Goal: Transaction & Acquisition: Purchase product/service

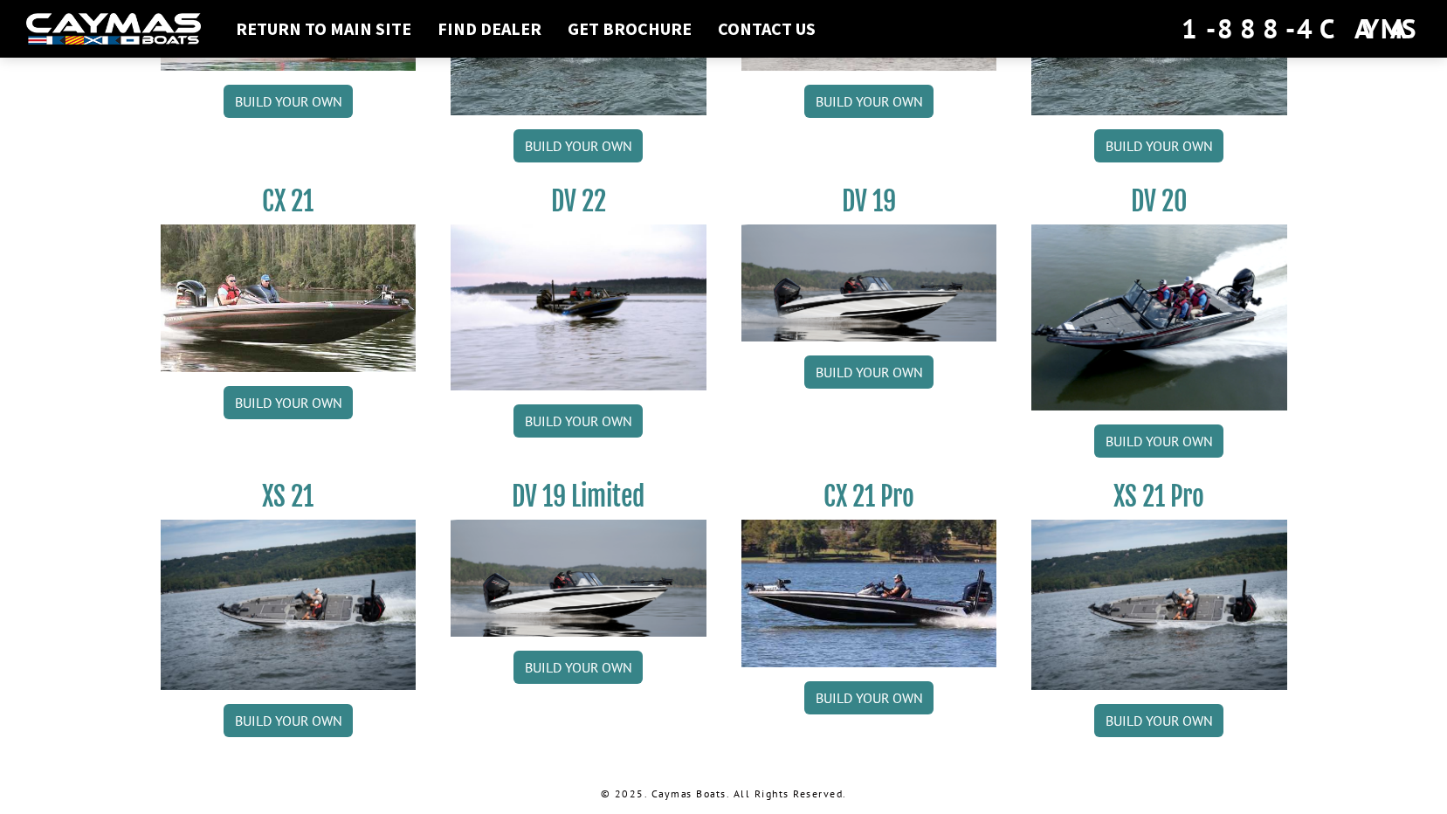
scroll to position [1963, 0]
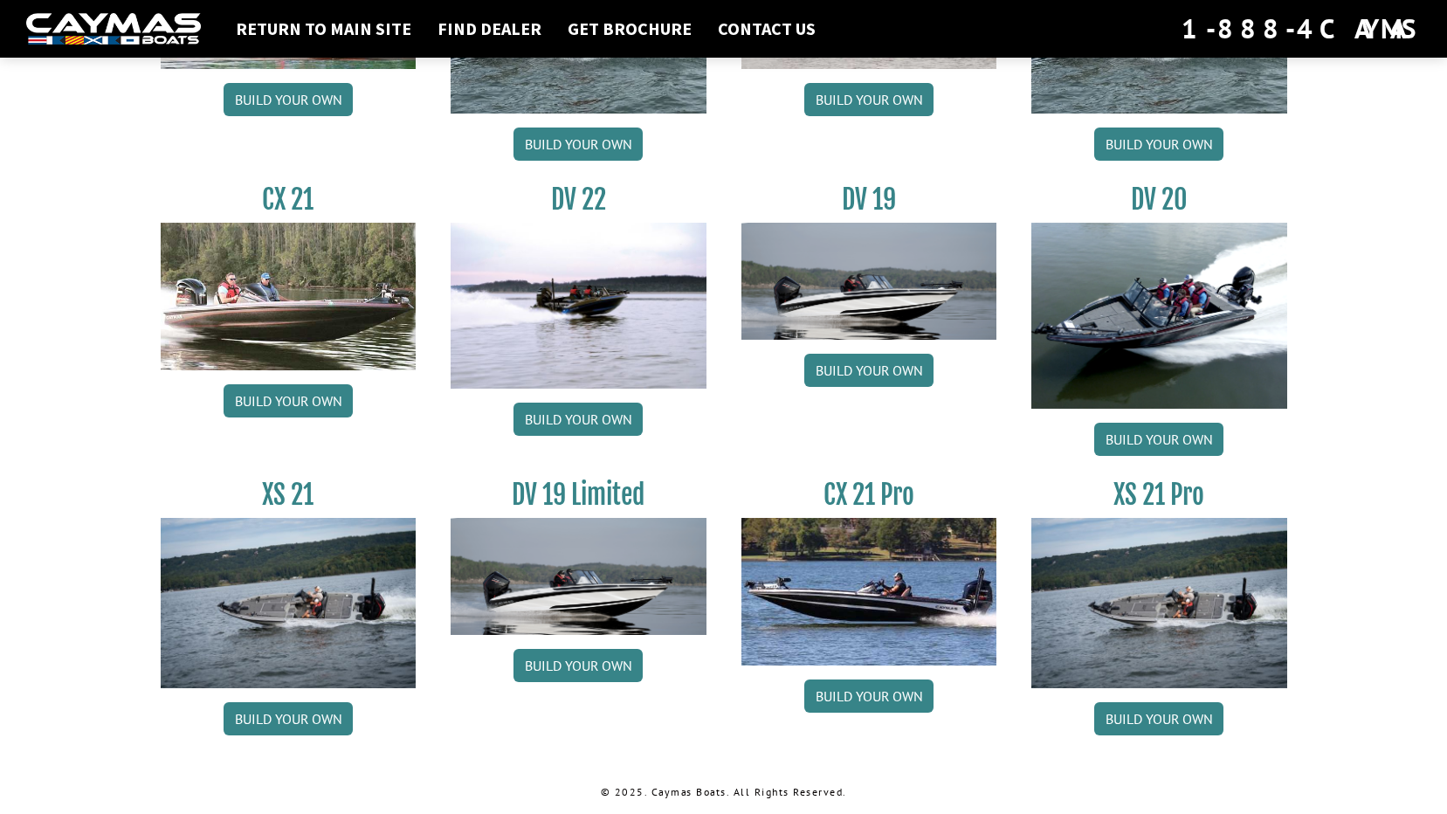
click at [884, 566] on img at bounding box center [870, 591] width 256 height 147
click at [866, 490] on h3 "CX 21 Pro" at bounding box center [870, 495] width 256 height 32
click at [864, 696] on link "Build your own" at bounding box center [868, 696] width 129 height 33
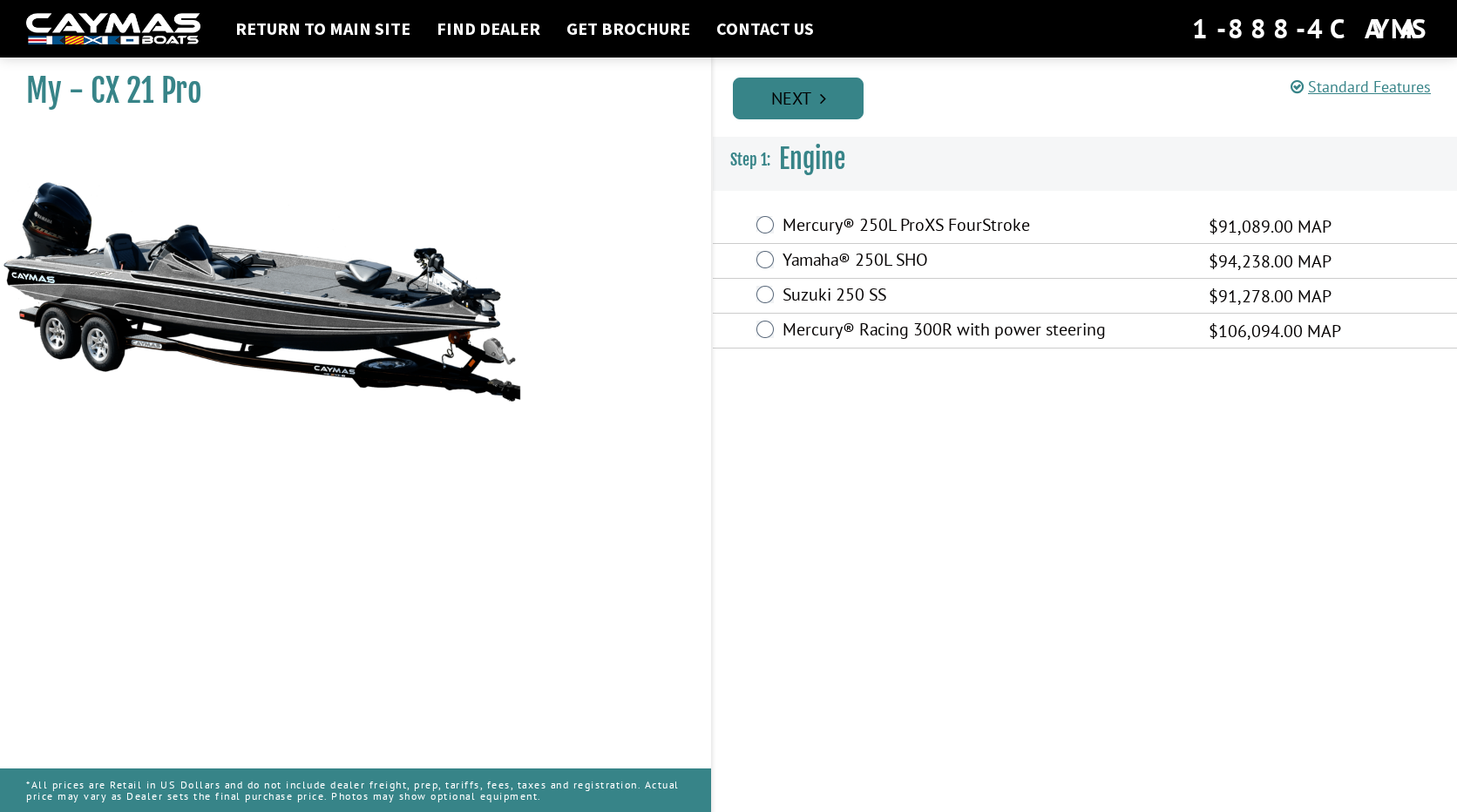
click at [839, 100] on link "Next" at bounding box center [798, 99] width 131 height 42
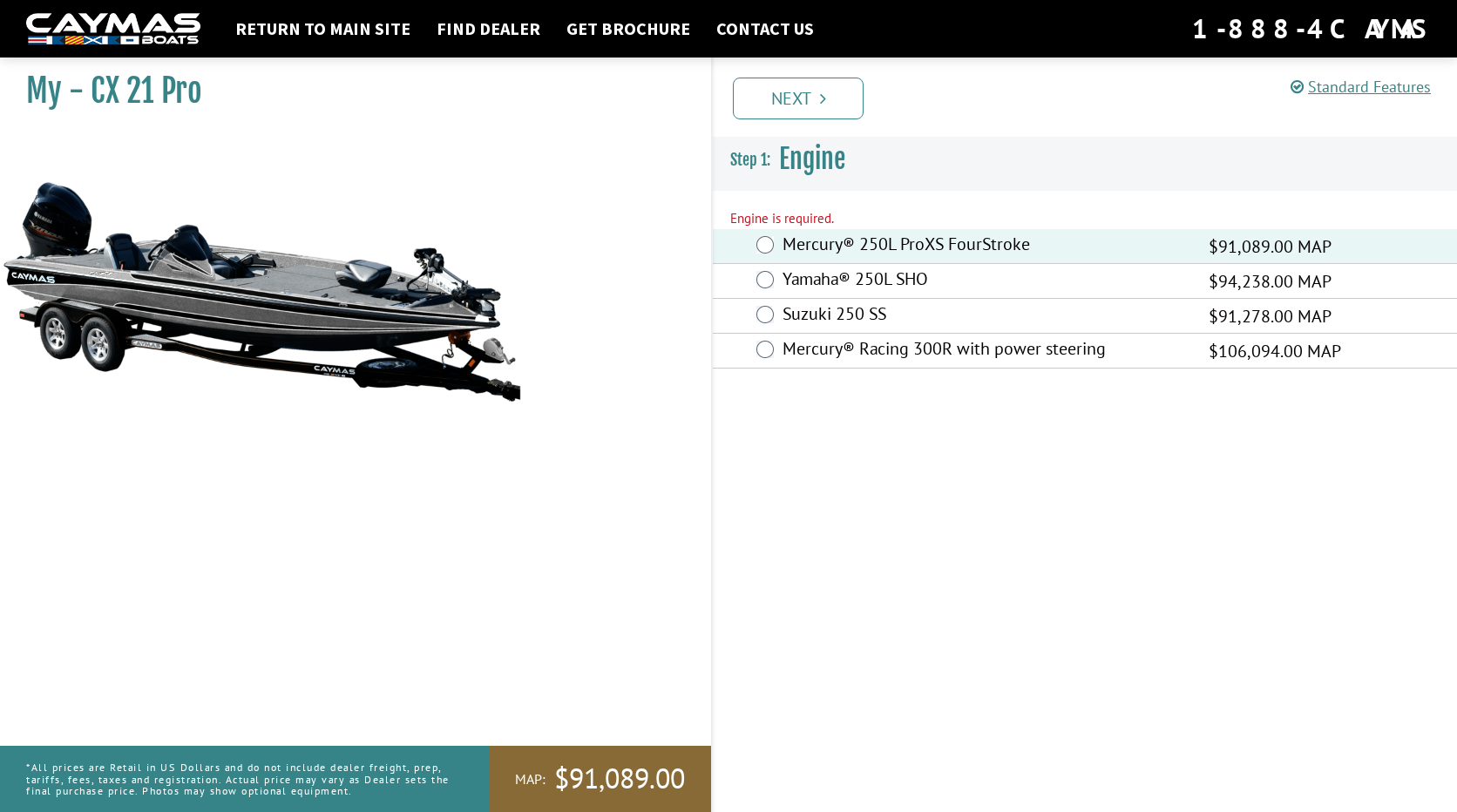
click at [820, 117] on link "Next" at bounding box center [798, 99] width 131 height 42
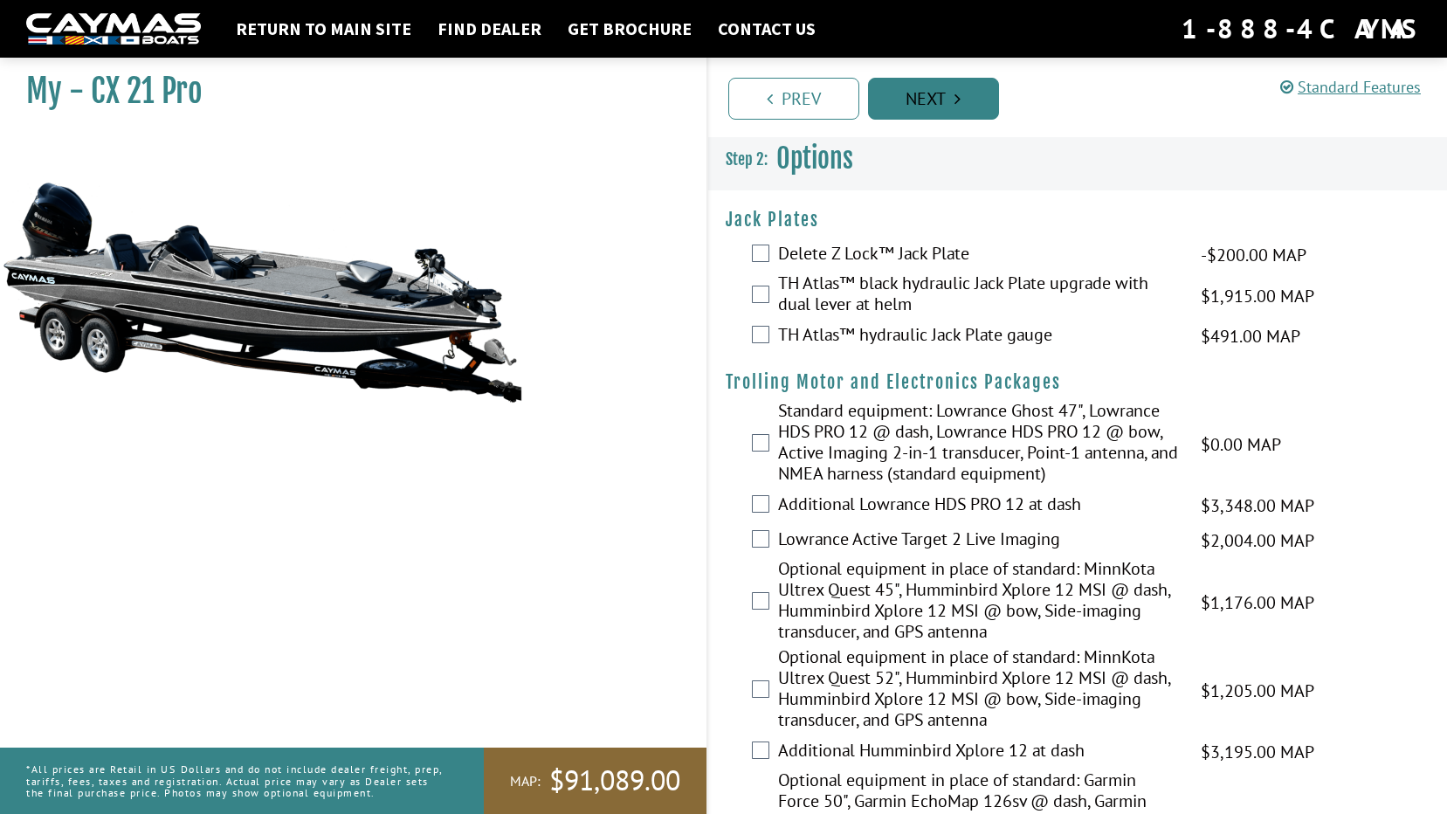
click at [943, 107] on link "Next" at bounding box center [933, 99] width 131 height 42
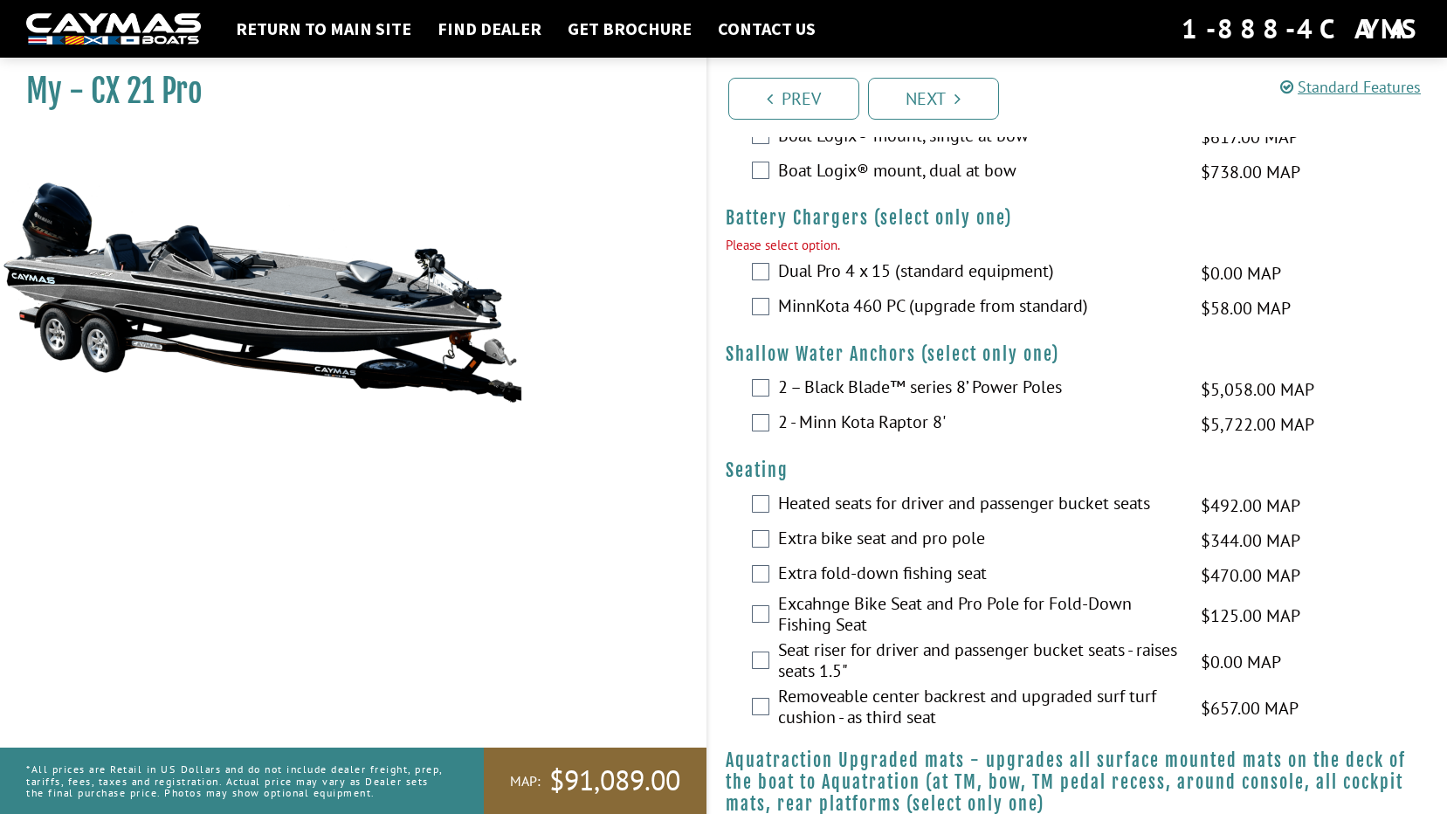
scroll to position [1004, 0]
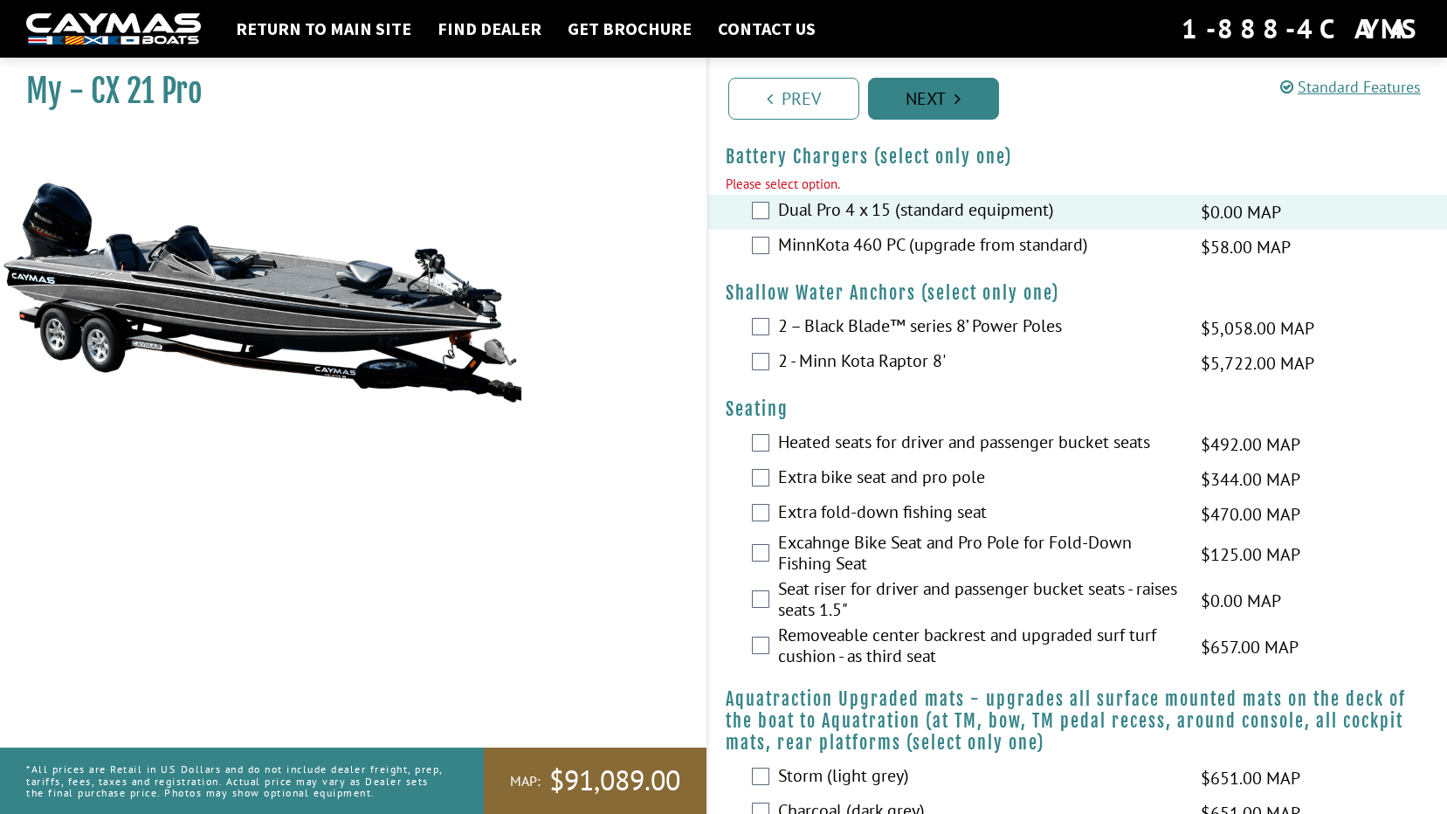
click at [916, 108] on link "Next" at bounding box center [933, 99] width 131 height 42
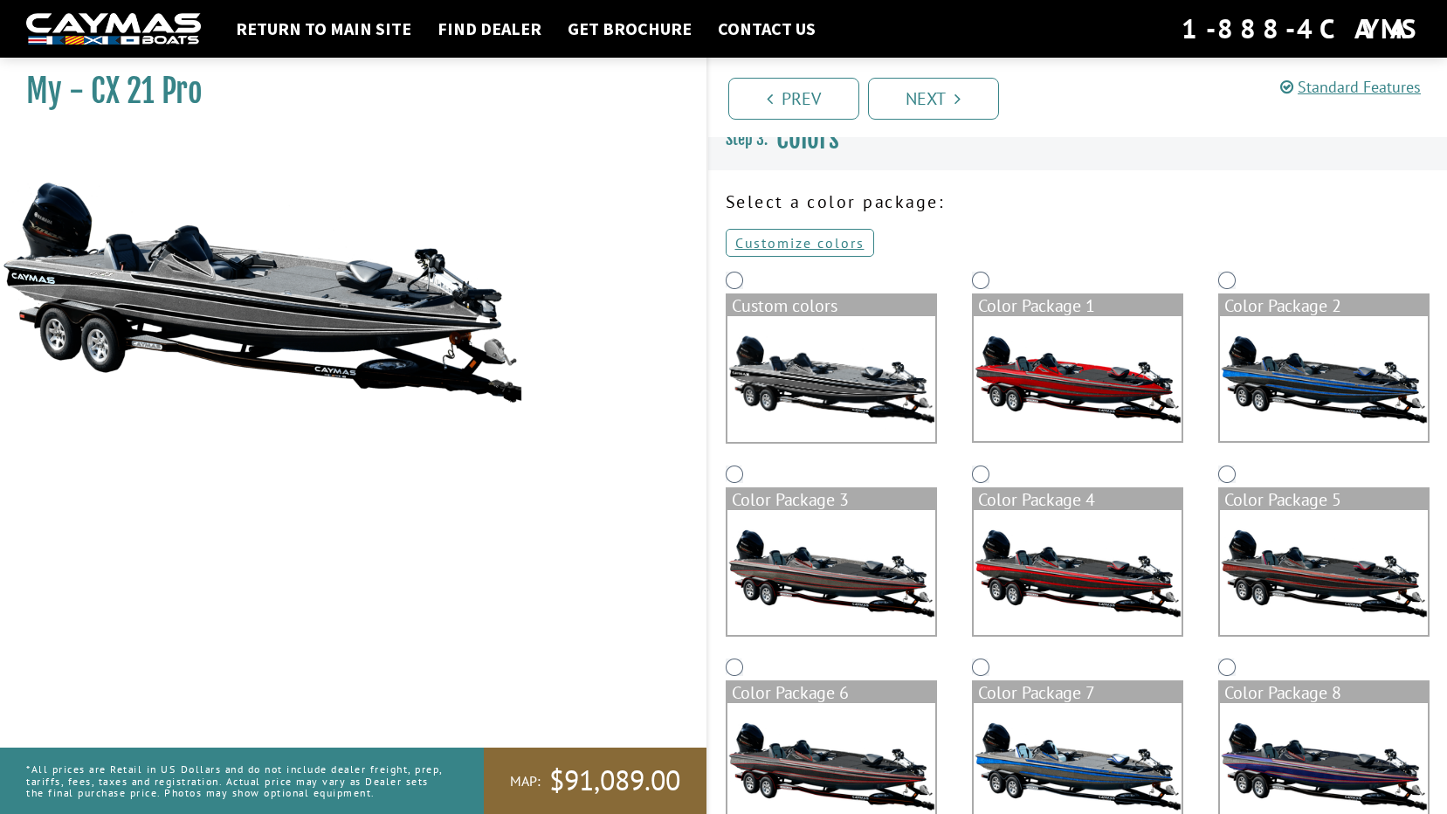
scroll to position [0, 0]
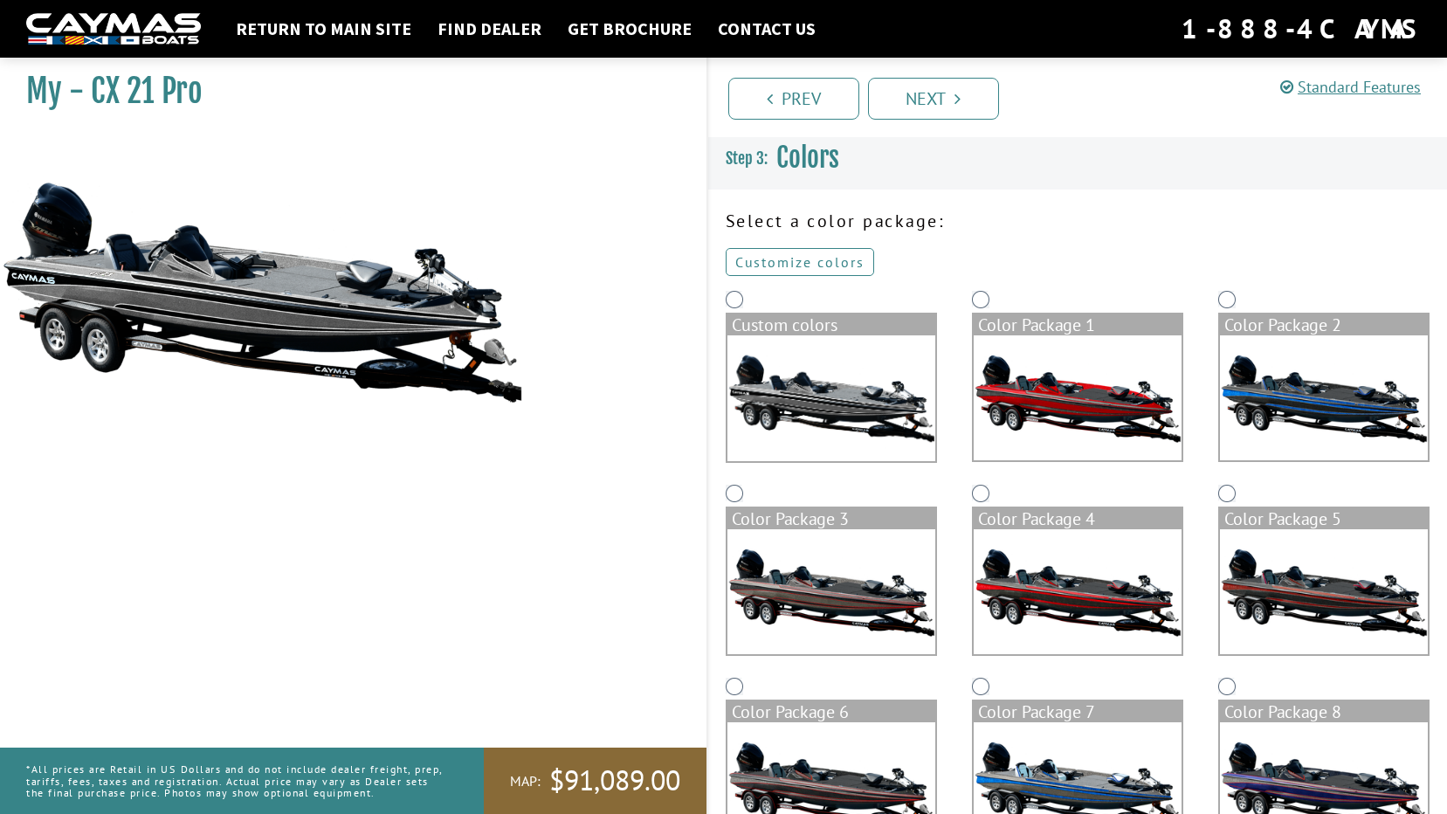
click at [802, 264] on link "Customize colors" at bounding box center [800, 262] width 148 height 28
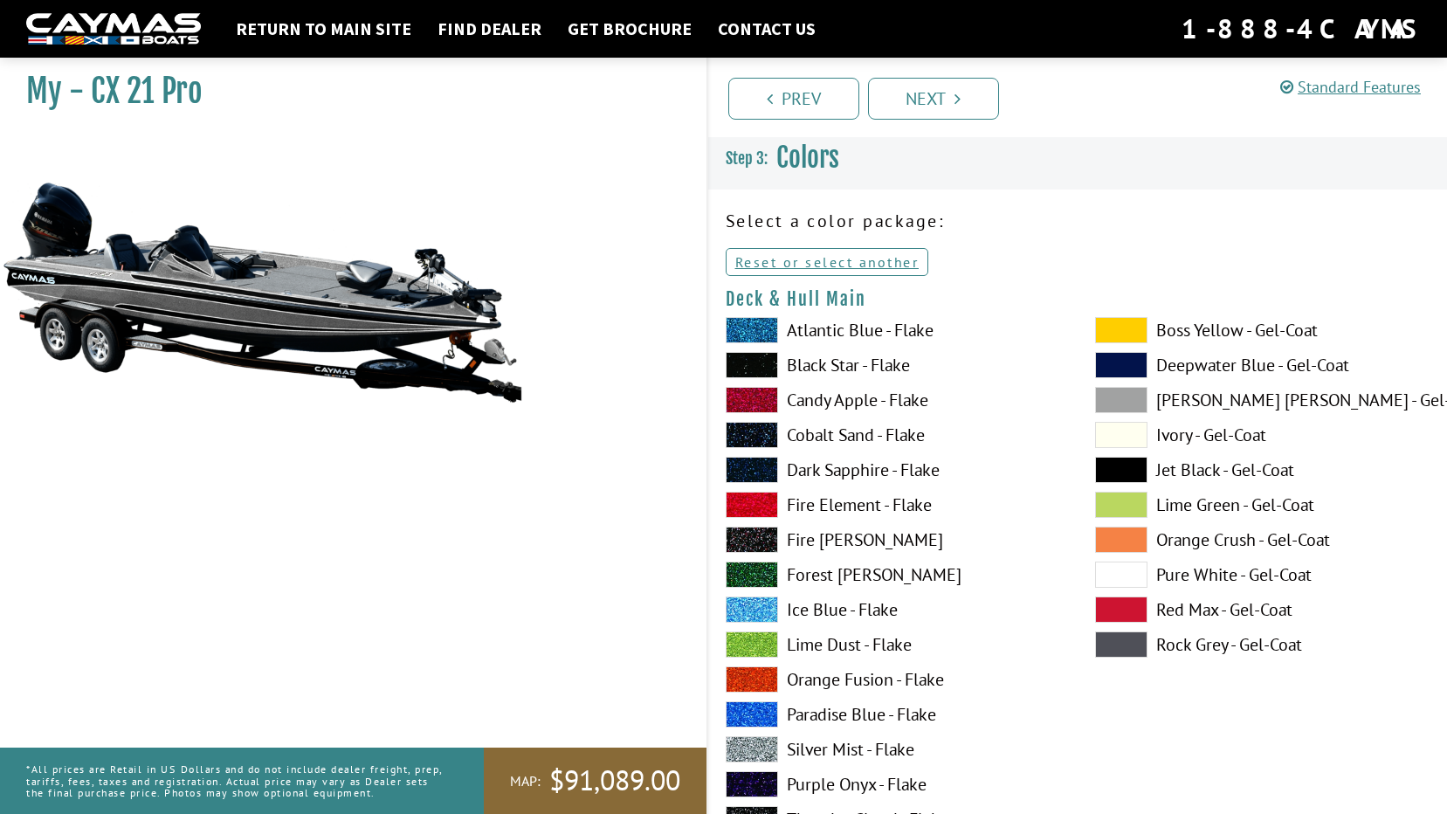
click at [748, 602] on span at bounding box center [752, 610] width 52 height 26
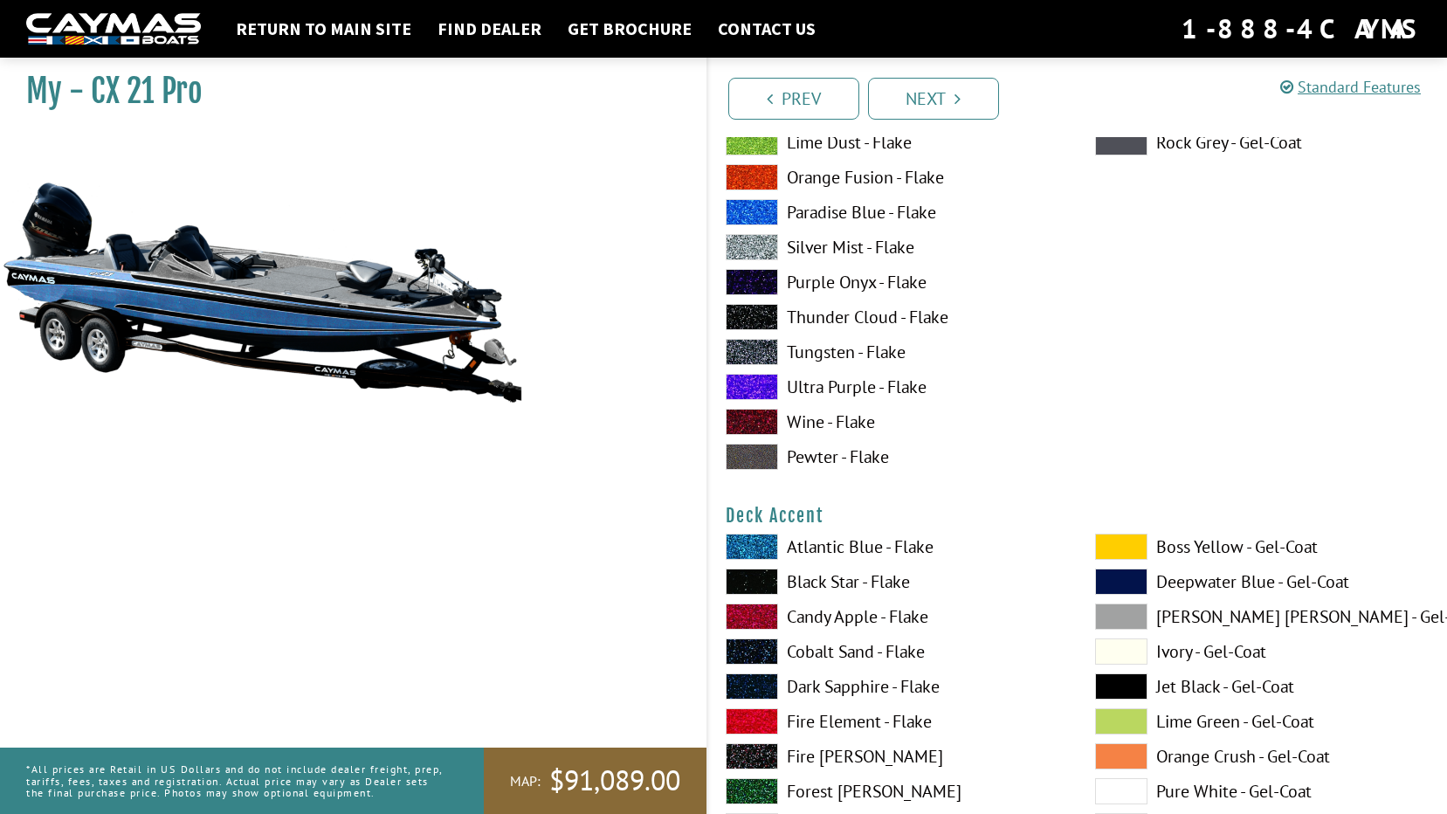
scroll to position [524, 0]
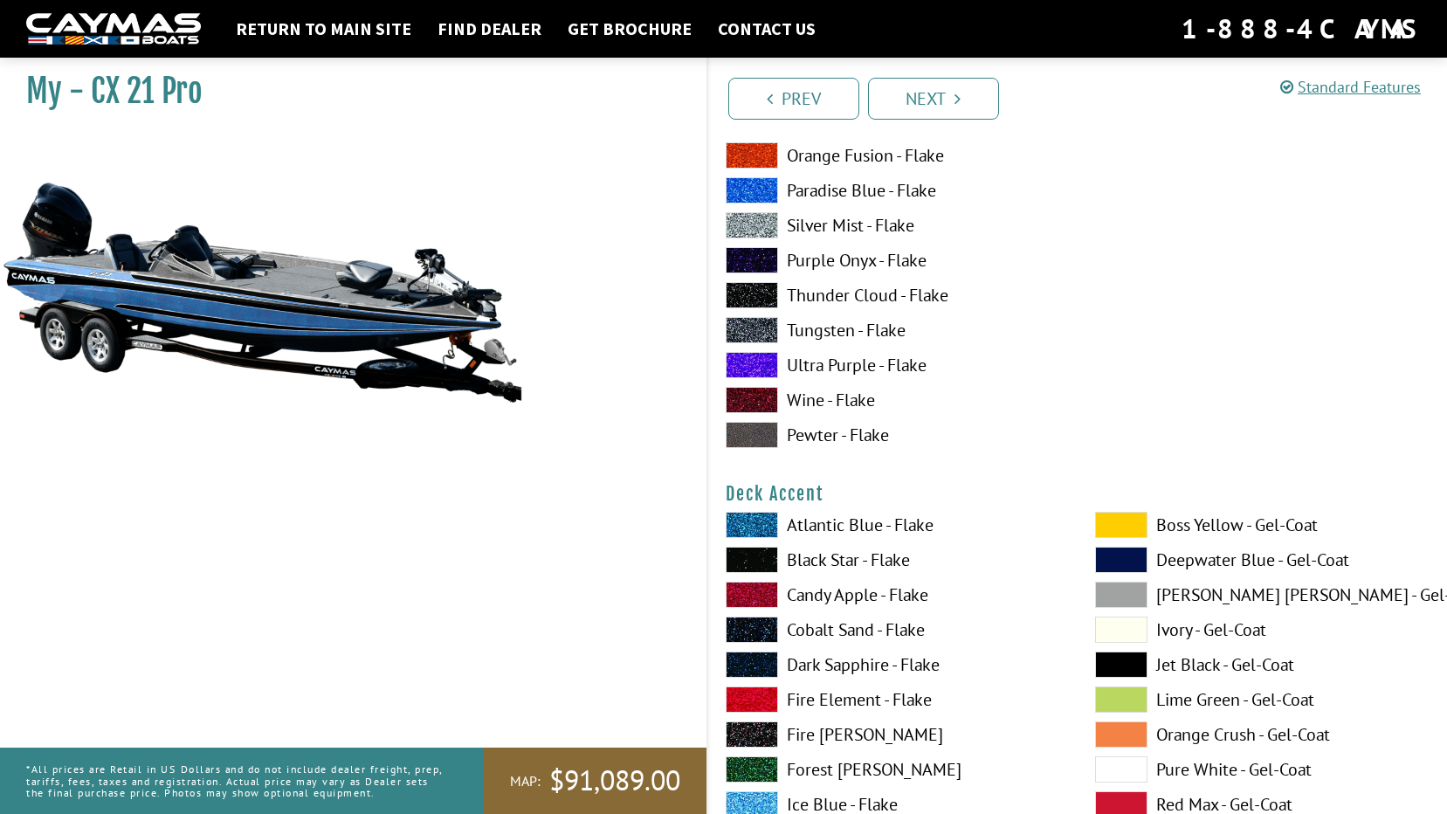
click at [1133, 629] on span at bounding box center [1121, 630] width 52 height 26
click at [1123, 765] on span at bounding box center [1121, 769] width 52 height 26
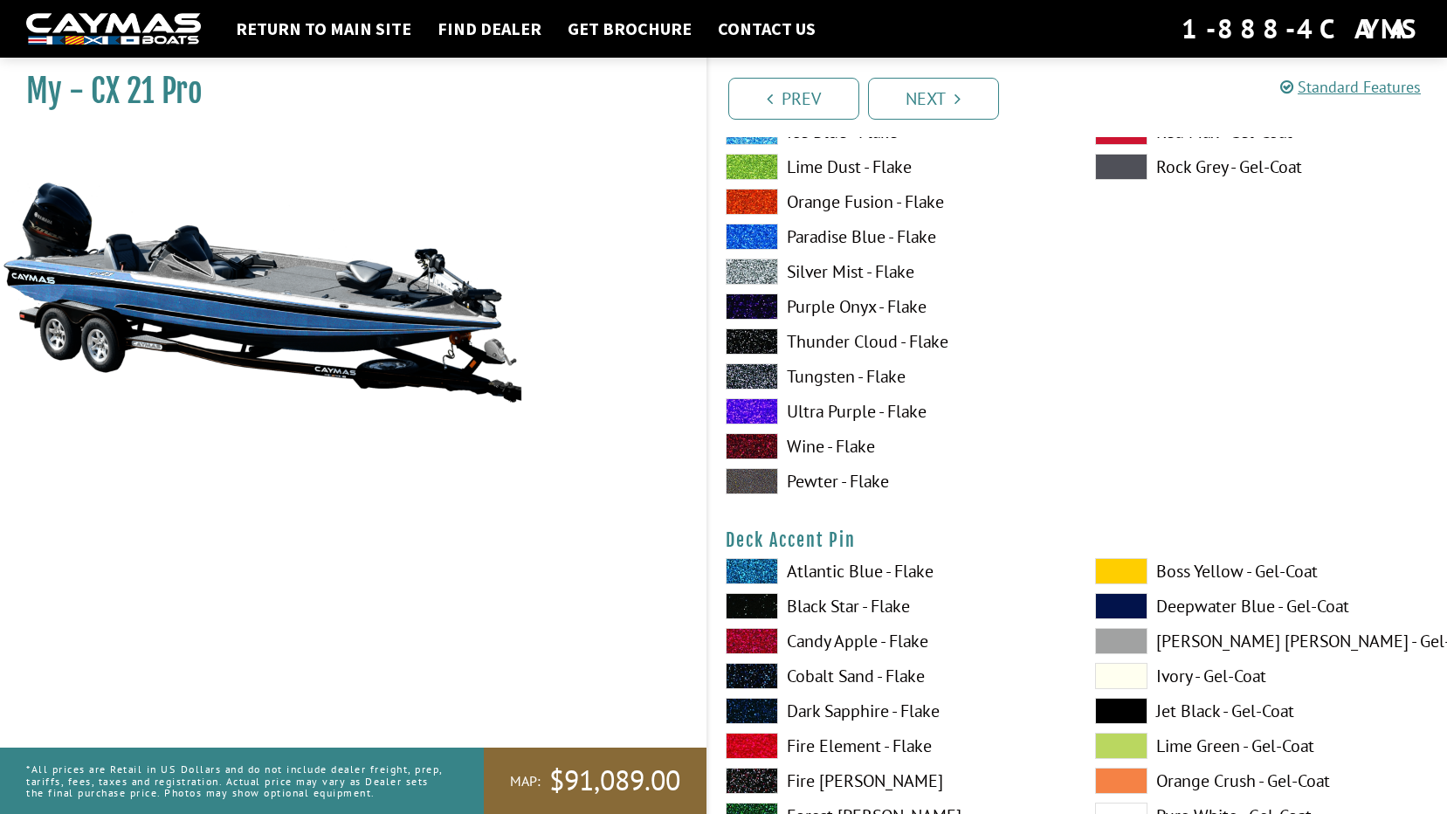
scroll to position [1223, 0]
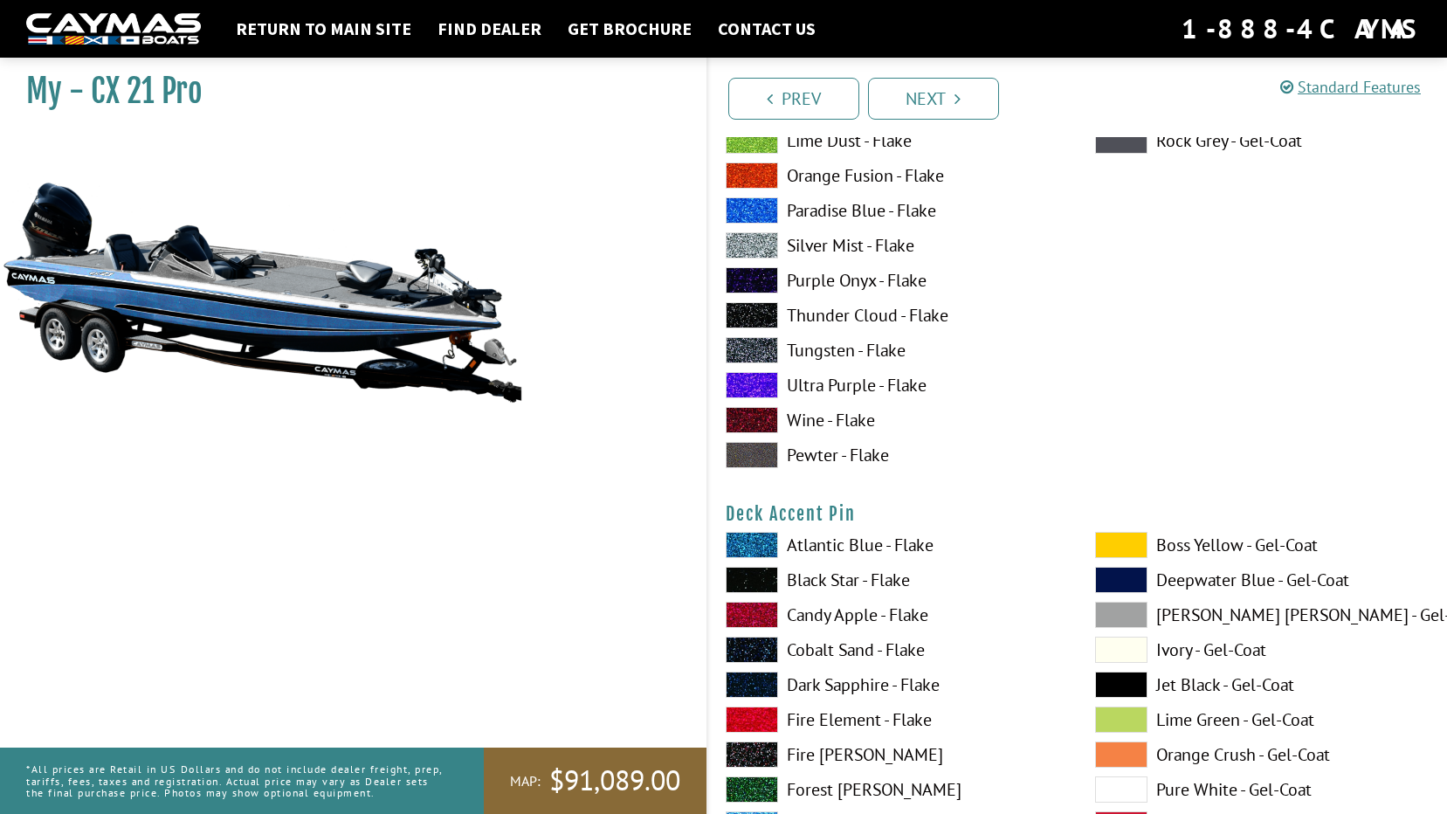
click at [1210, 687] on label "Jet Black - Gel-Coat" at bounding box center [1262, 685] width 335 height 26
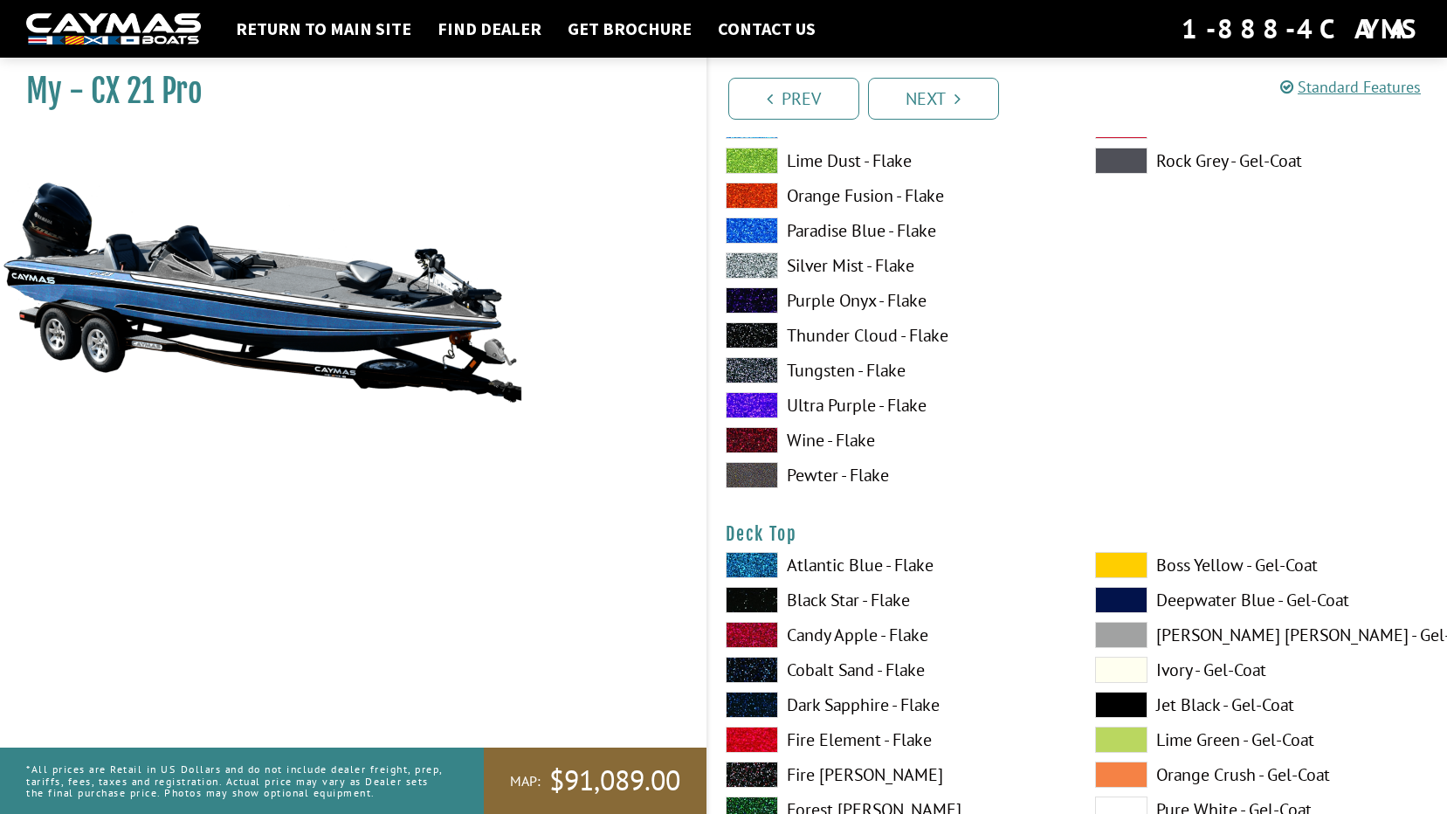
scroll to position [2009, 0]
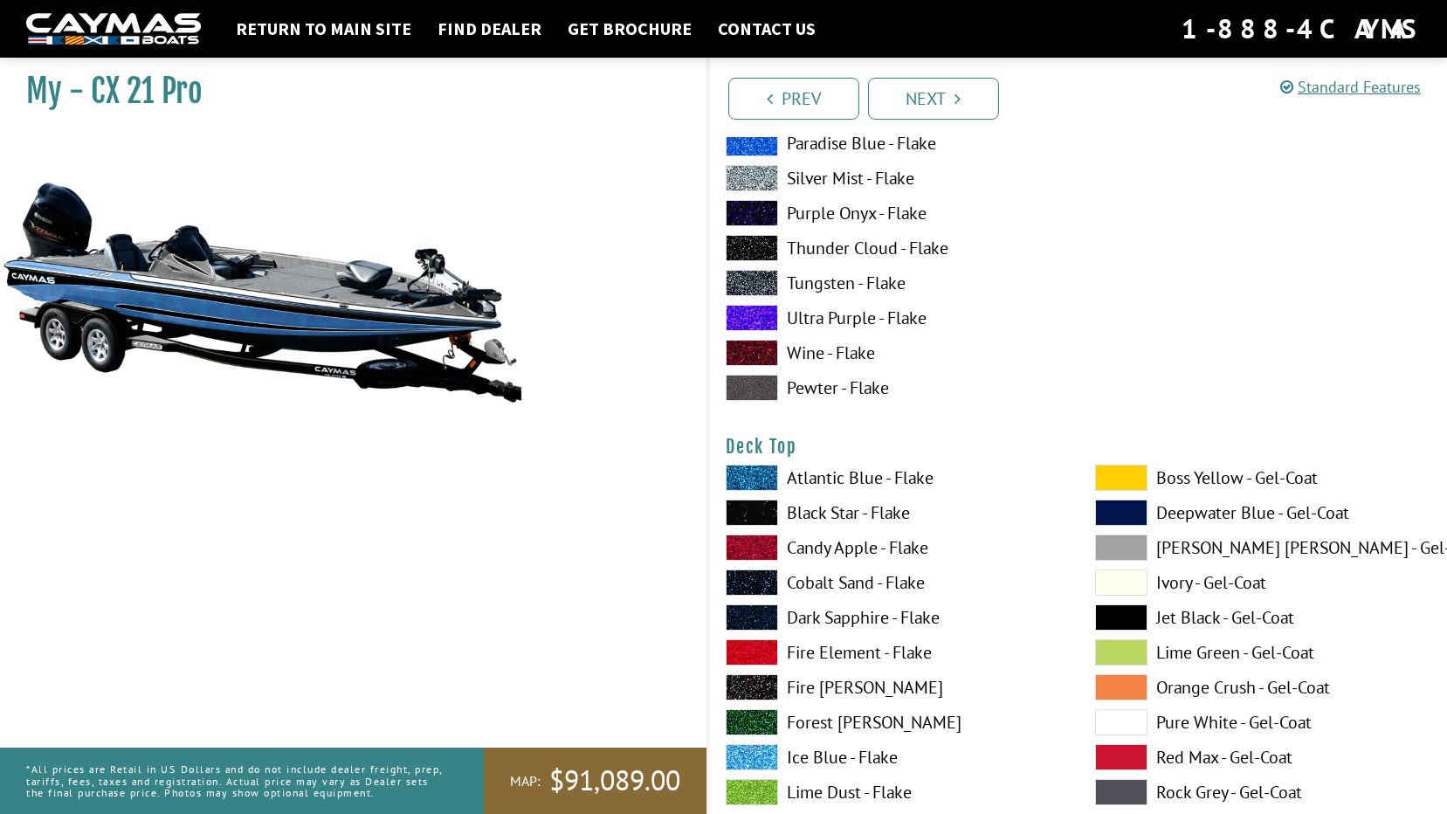
click at [825, 756] on label "Ice Blue - Flake" at bounding box center [893, 757] width 335 height 26
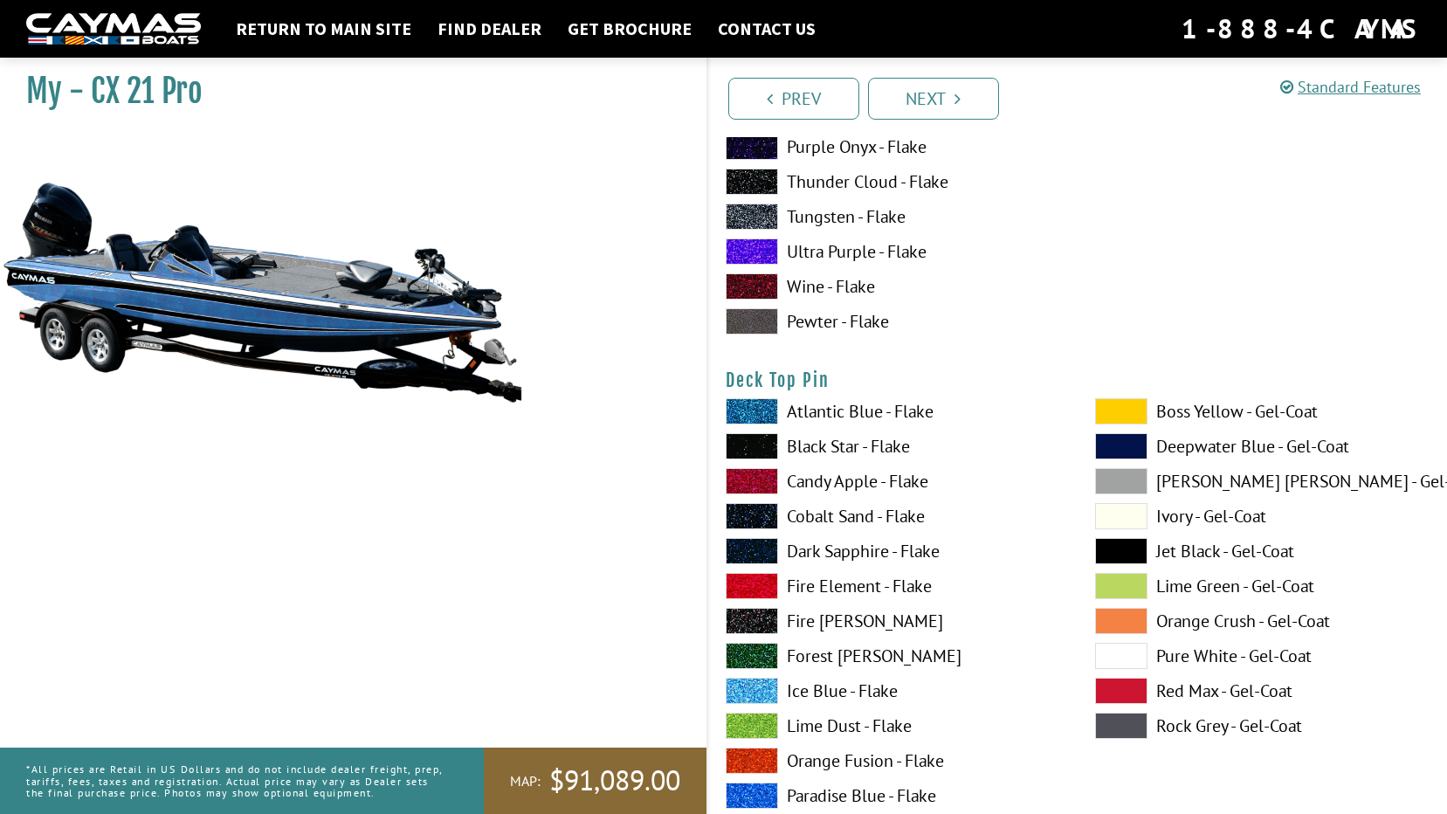
scroll to position [2882, 0]
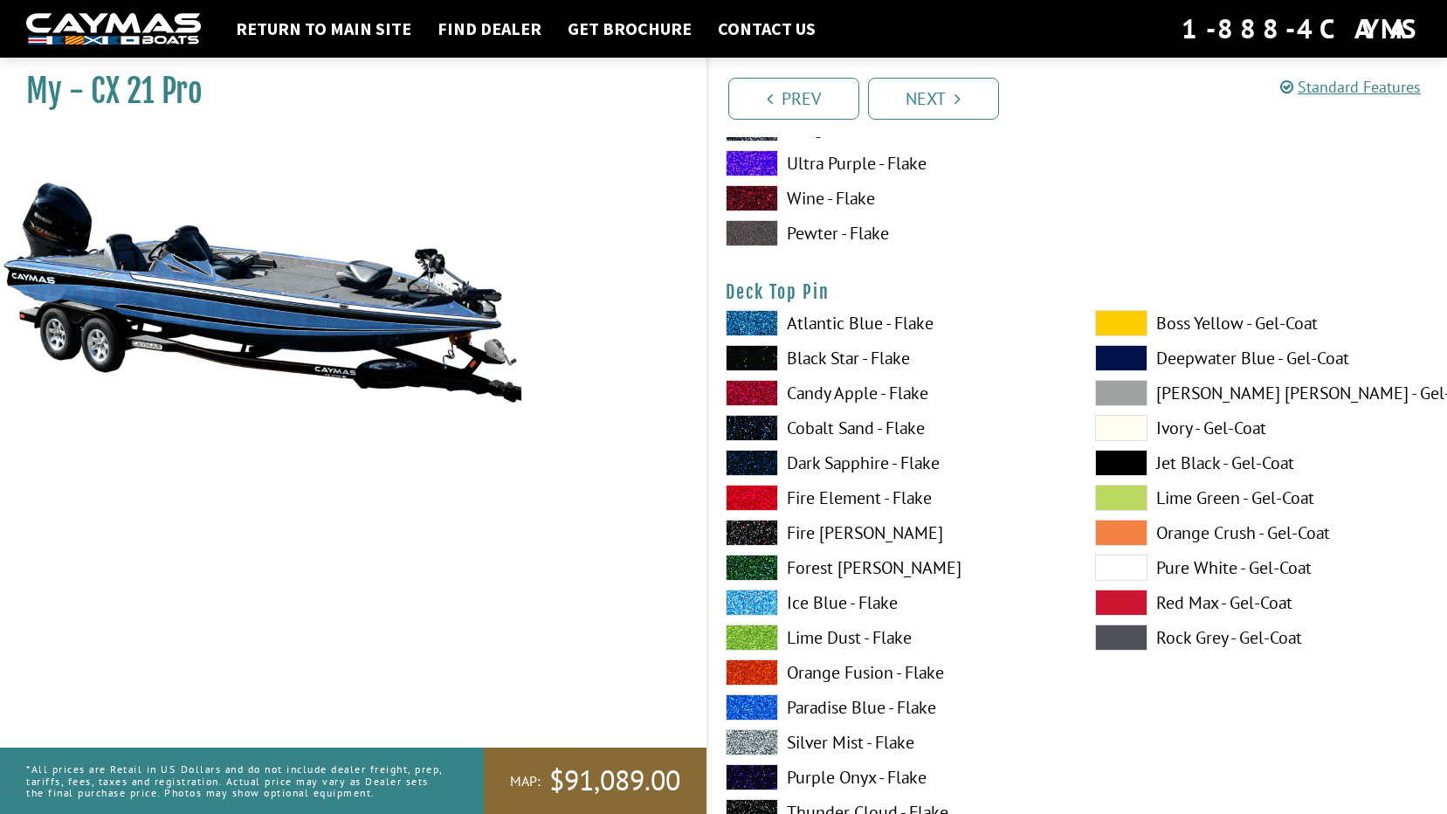
click at [1117, 560] on span at bounding box center [1121, 568] width 52 height 26
click at [1111, 571] on span at bounding box center [1121, 568] width 52 height 26
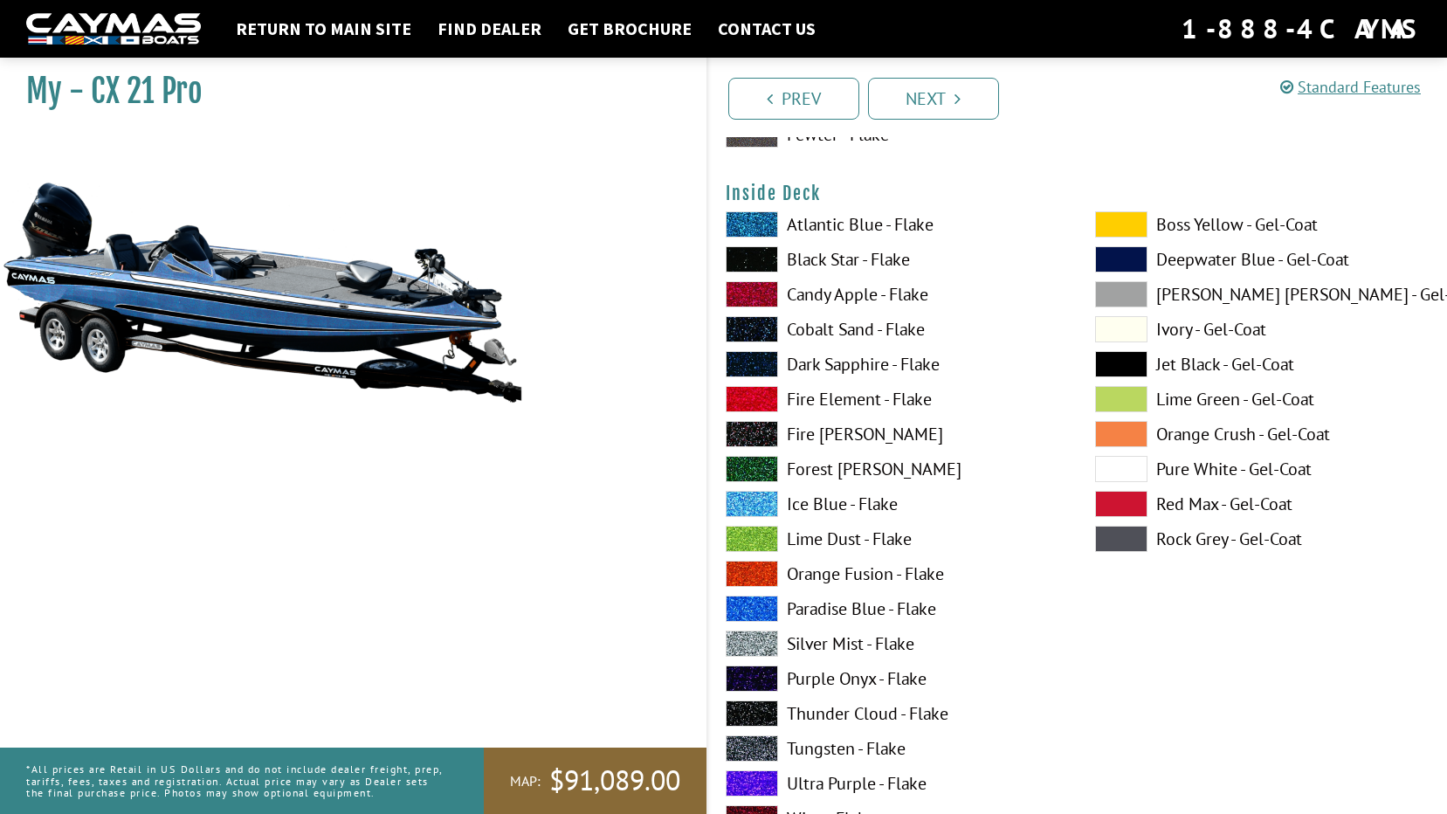
scroll to position [3669, 0]
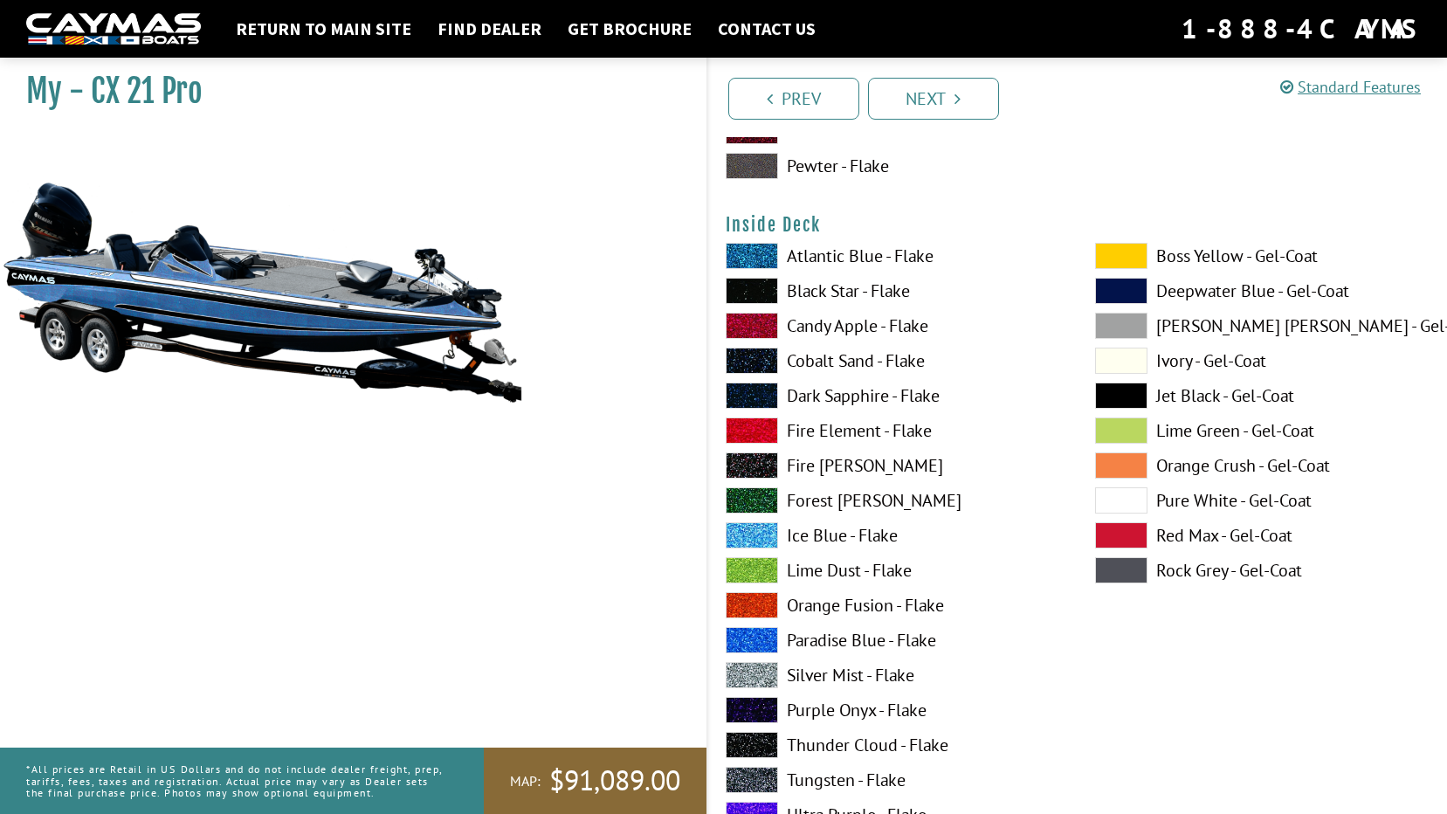
click at [759, 541] on span at bounding box center [752, 535] width 52 height 26
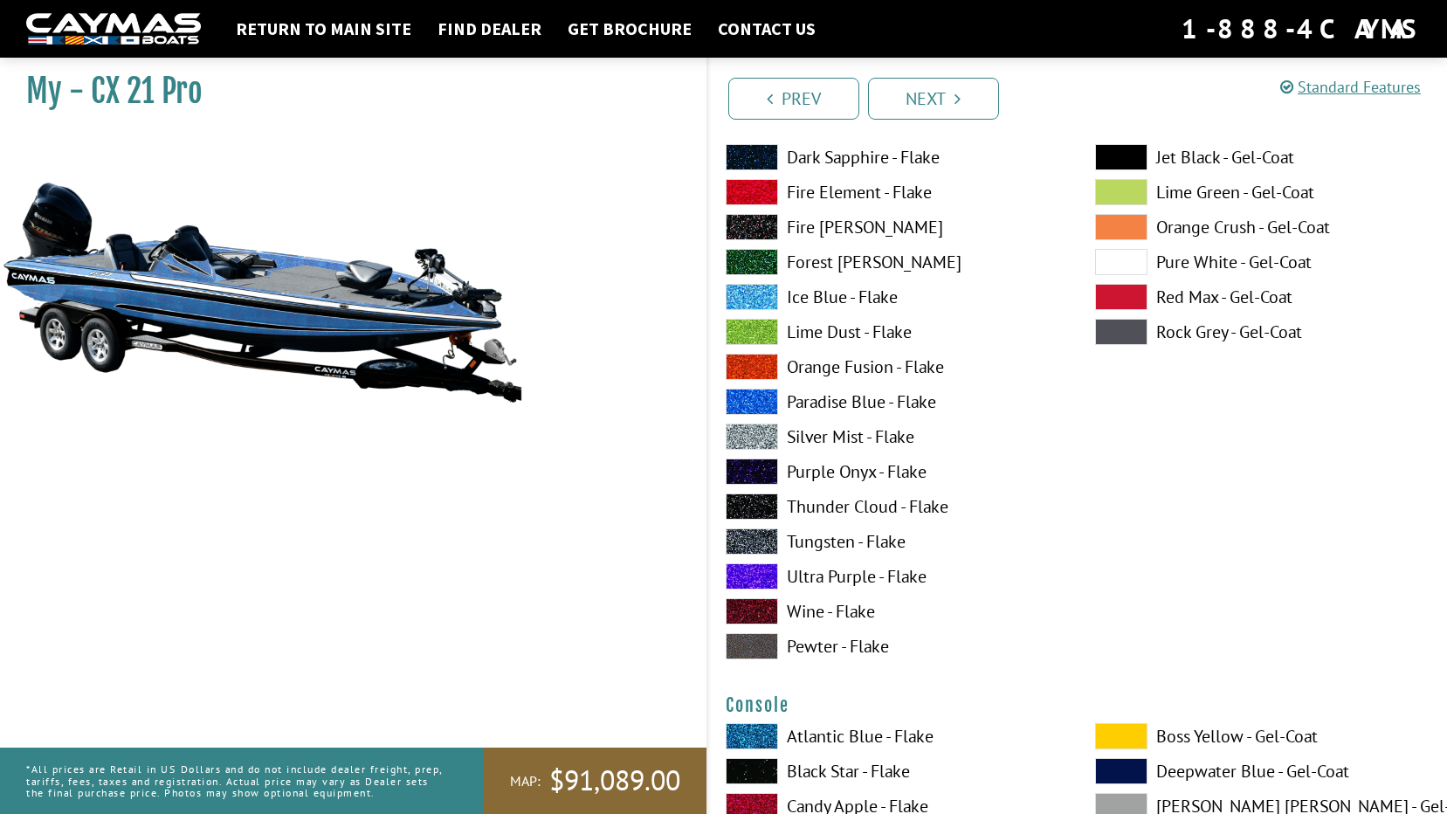
scroll to position [4193, 0]
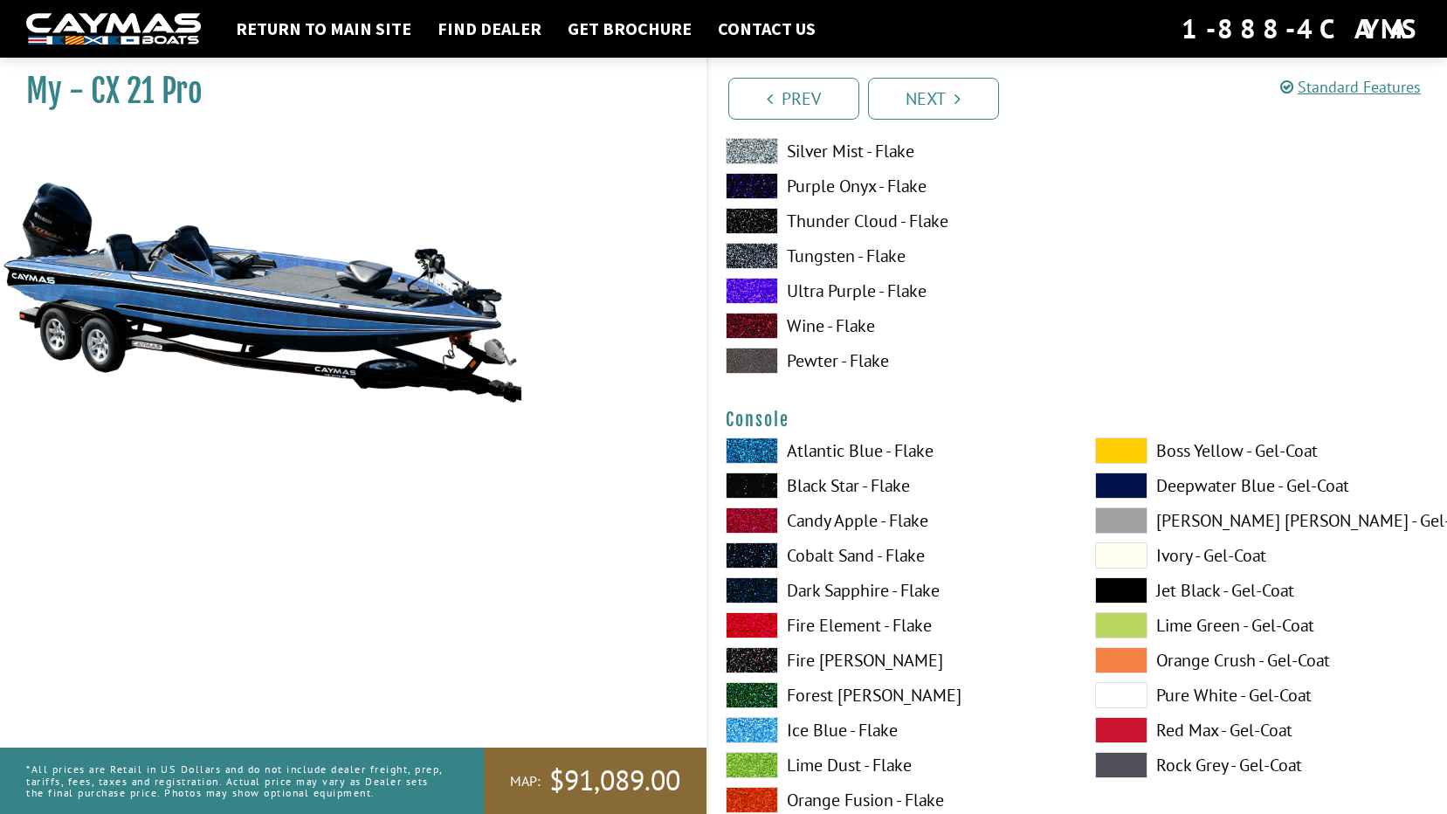
click at [756, 731] on span at bounding box center [752, 730] width 52 height 26
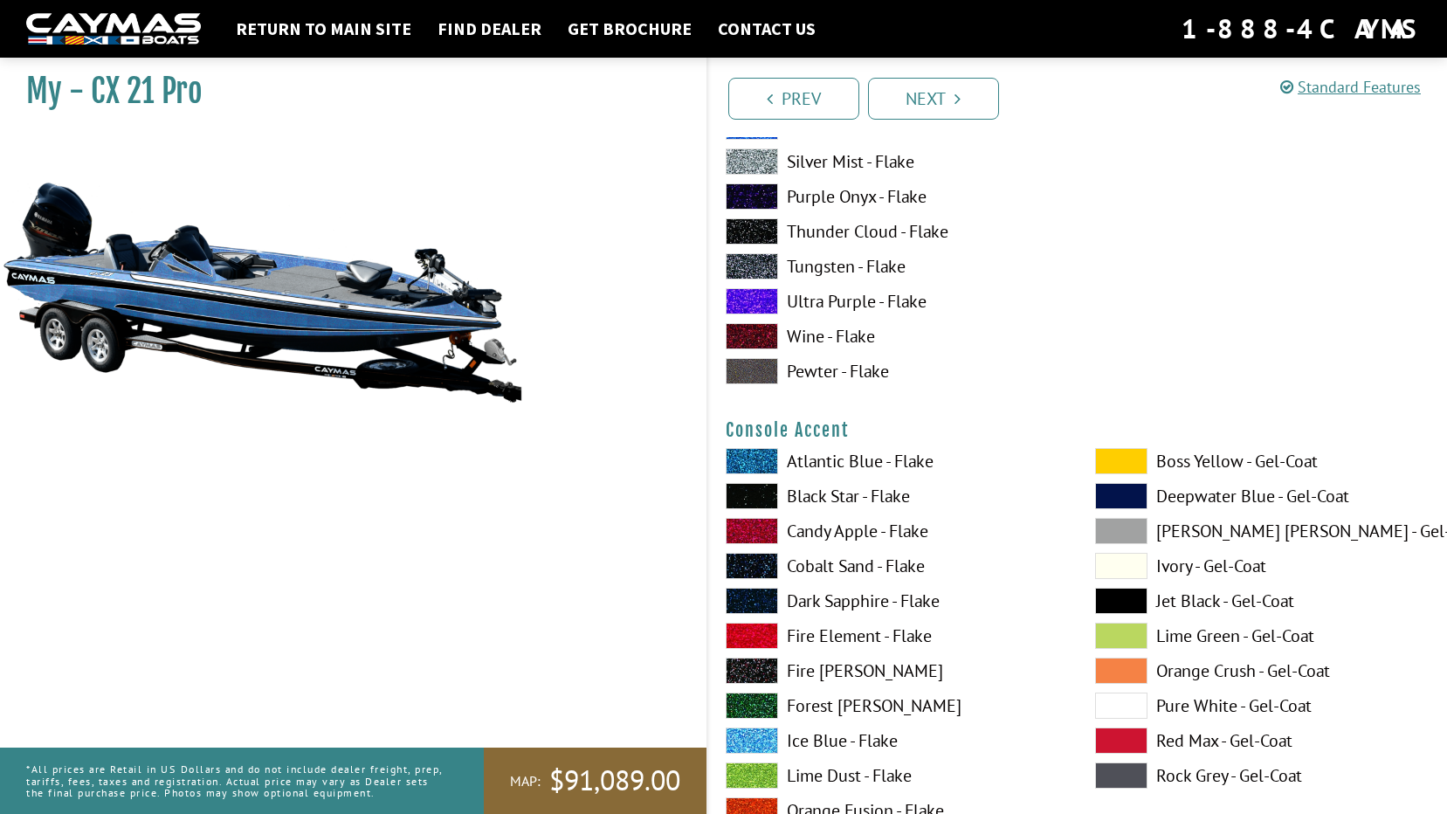
scroll to position [4979, 0]
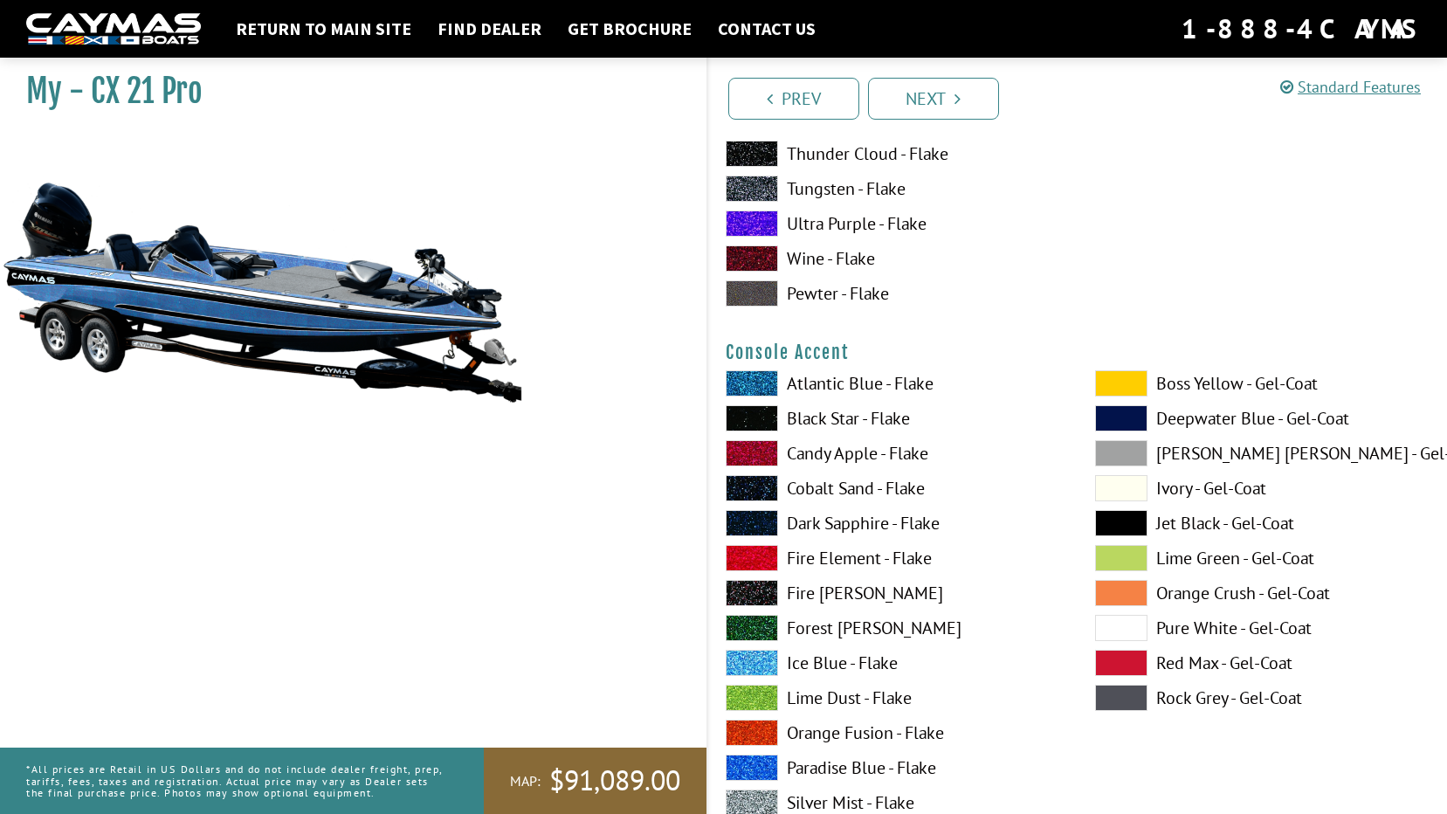
click at [1138, 627] on span at bounding box center [1121, 628] width 52 height 26
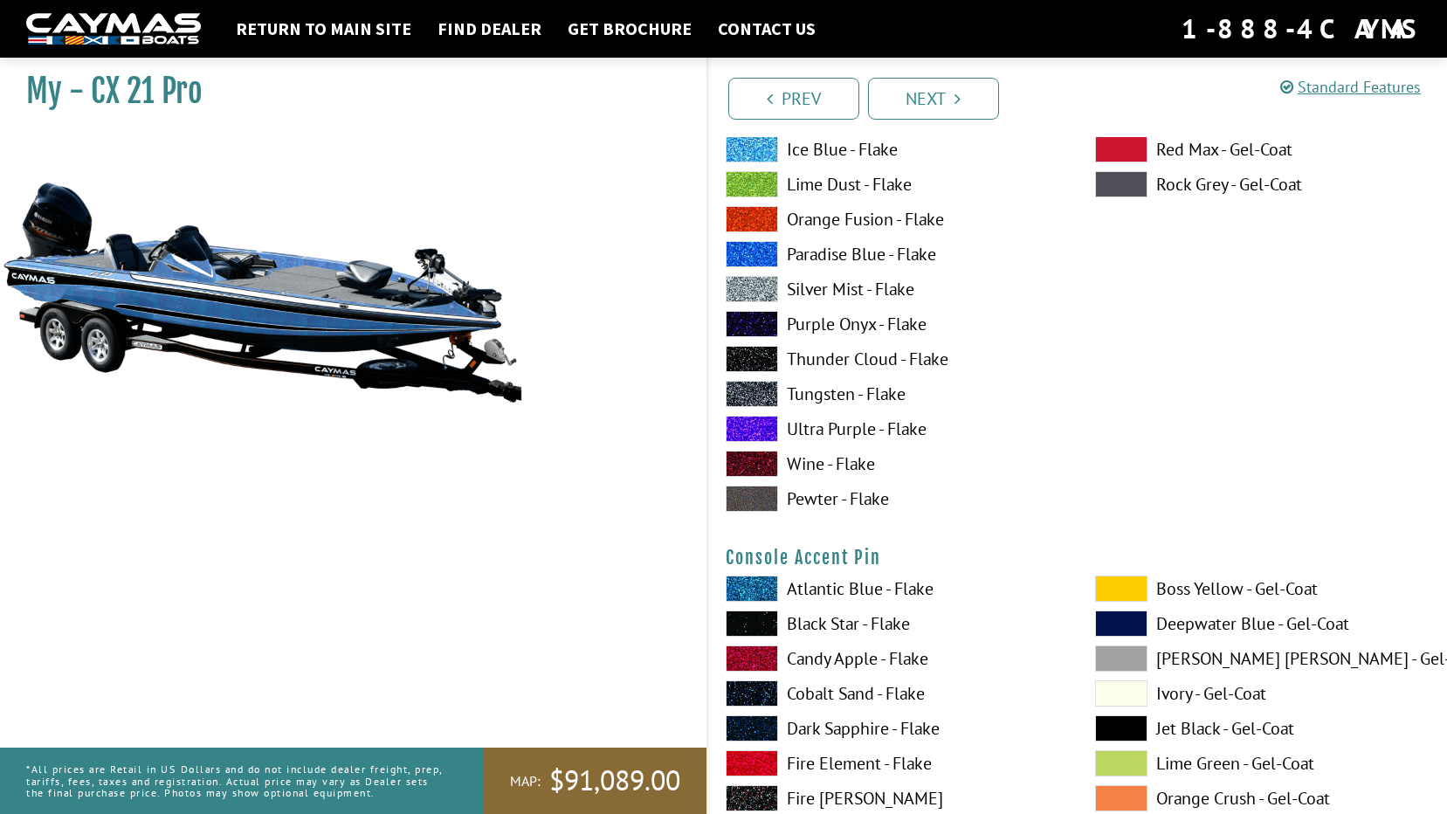
scroll to position [5503, 0]
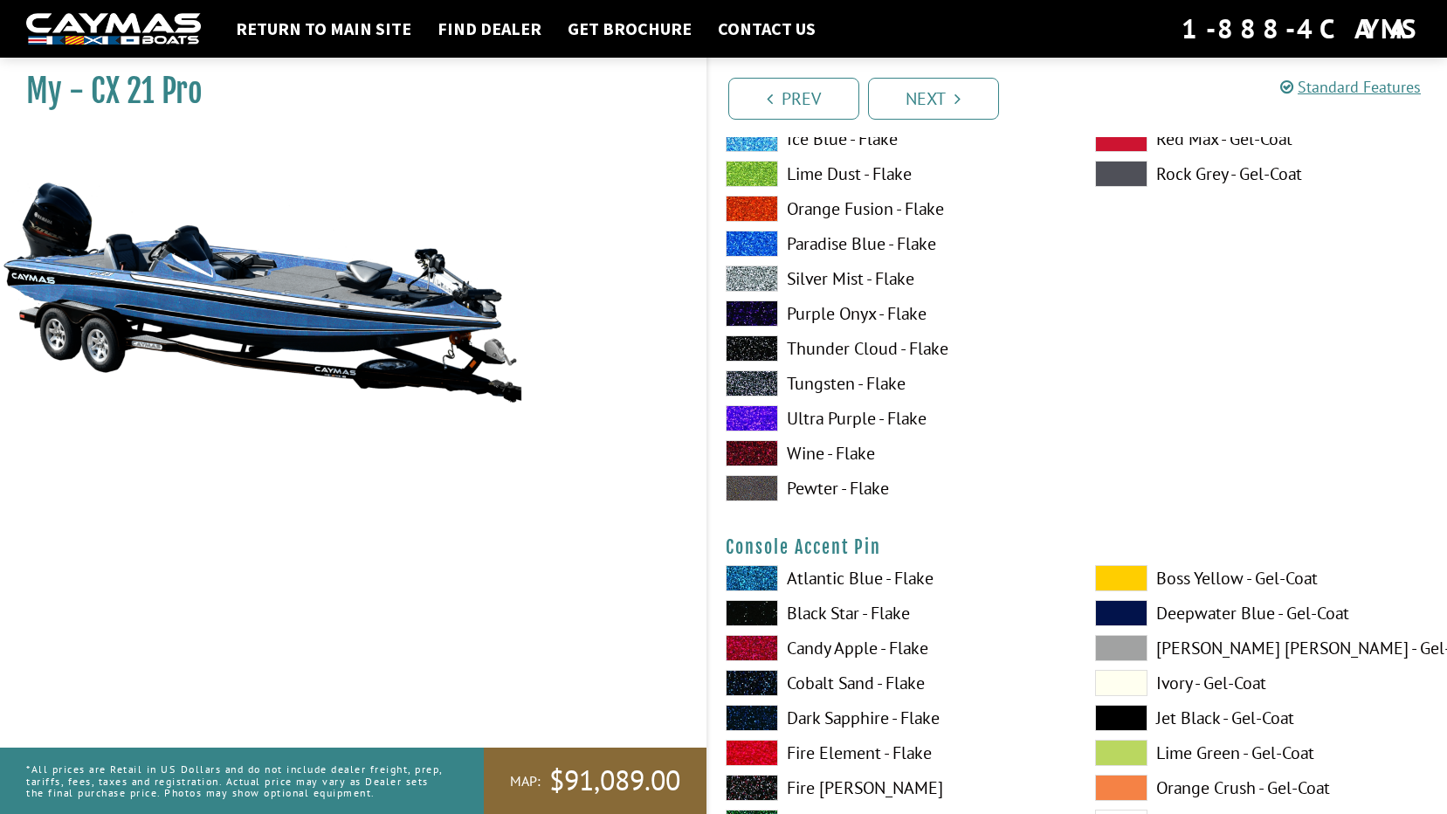
click at [1191, 722] on label "Jet Black - Gel-Coat" at bounding box center [1262, 718] width 335 height 26
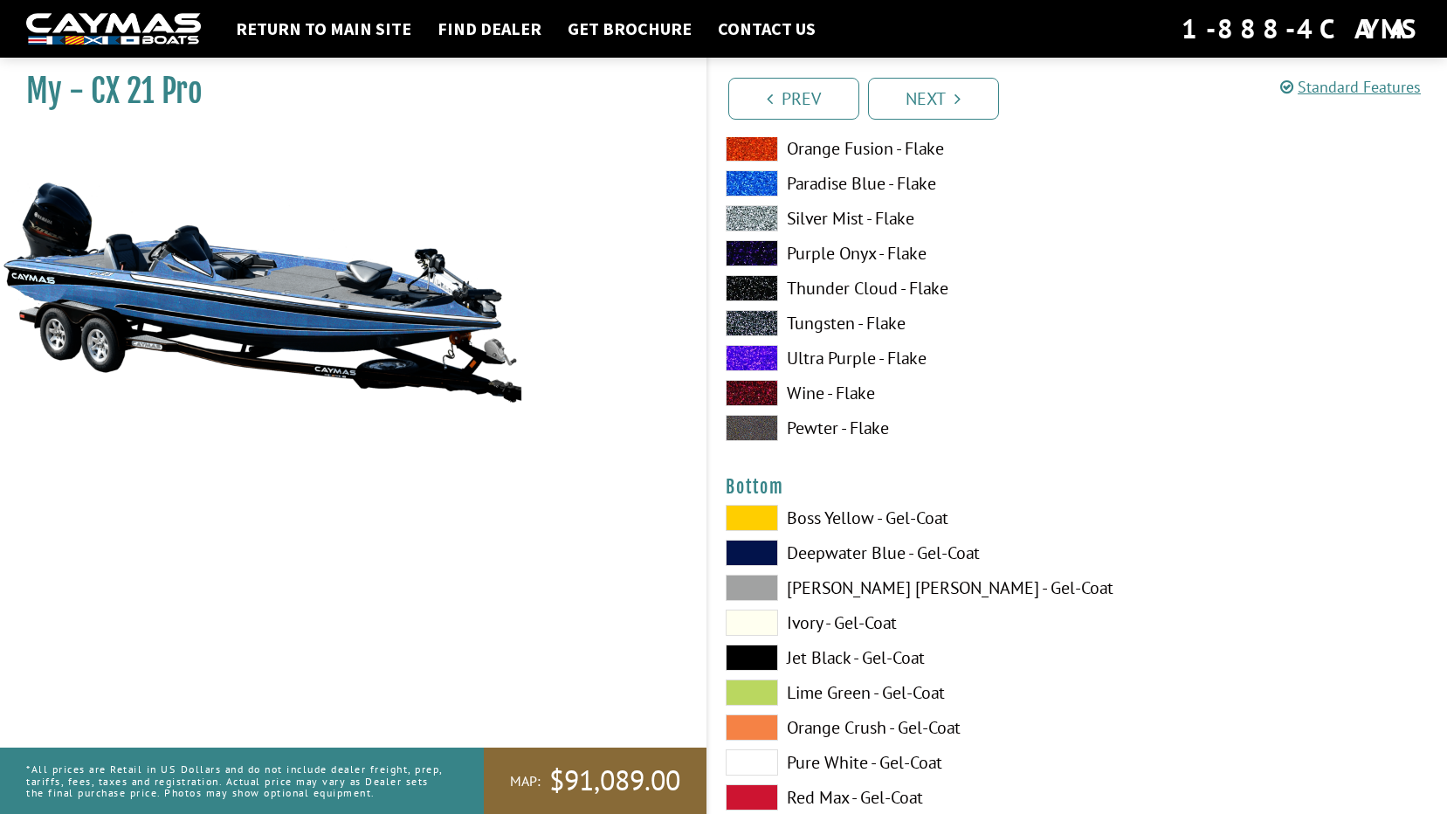
scroll to position [6289, 0]
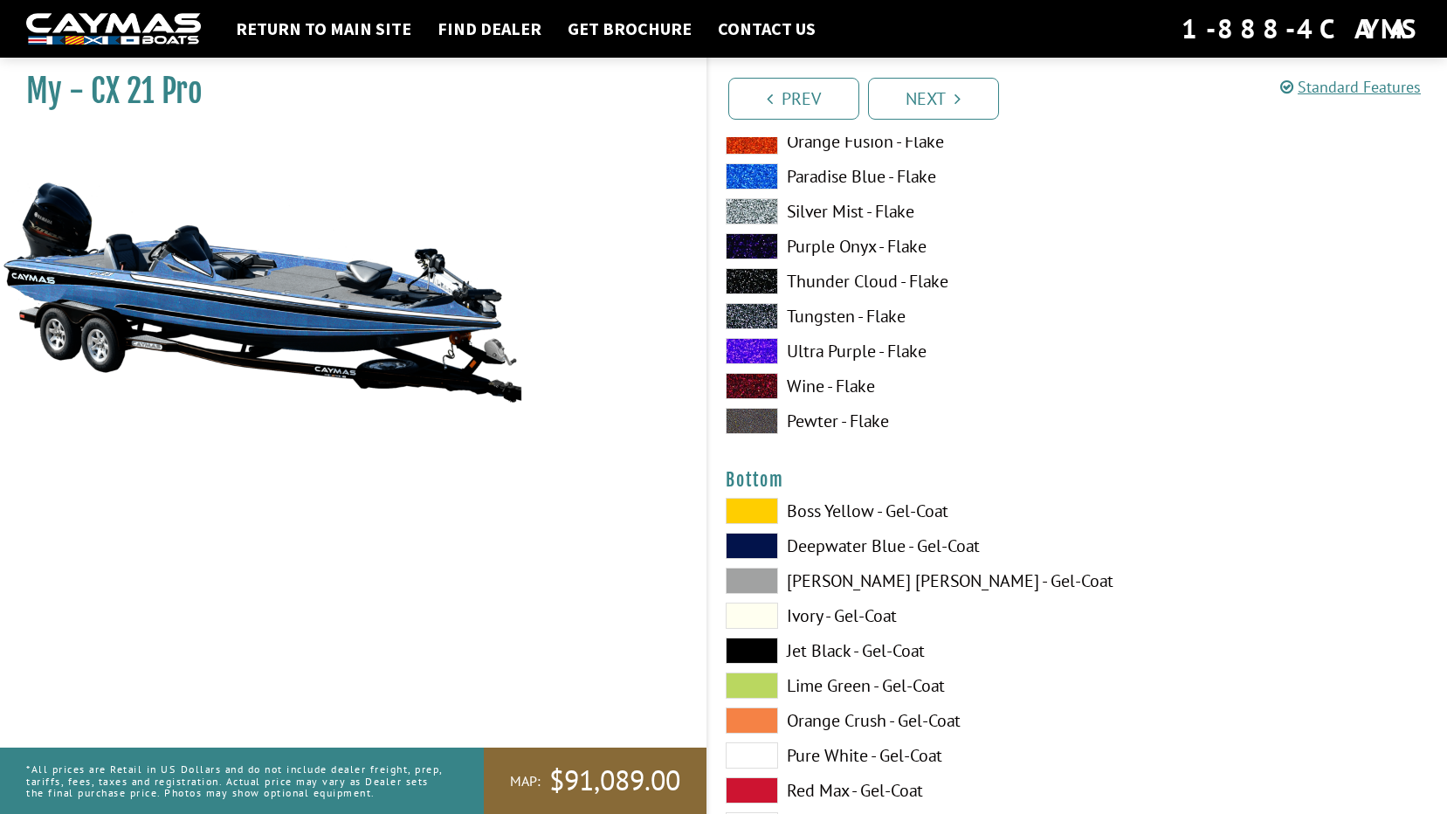
click at [742, 646] on span at bounding box center [752, 651] width 52 height 26
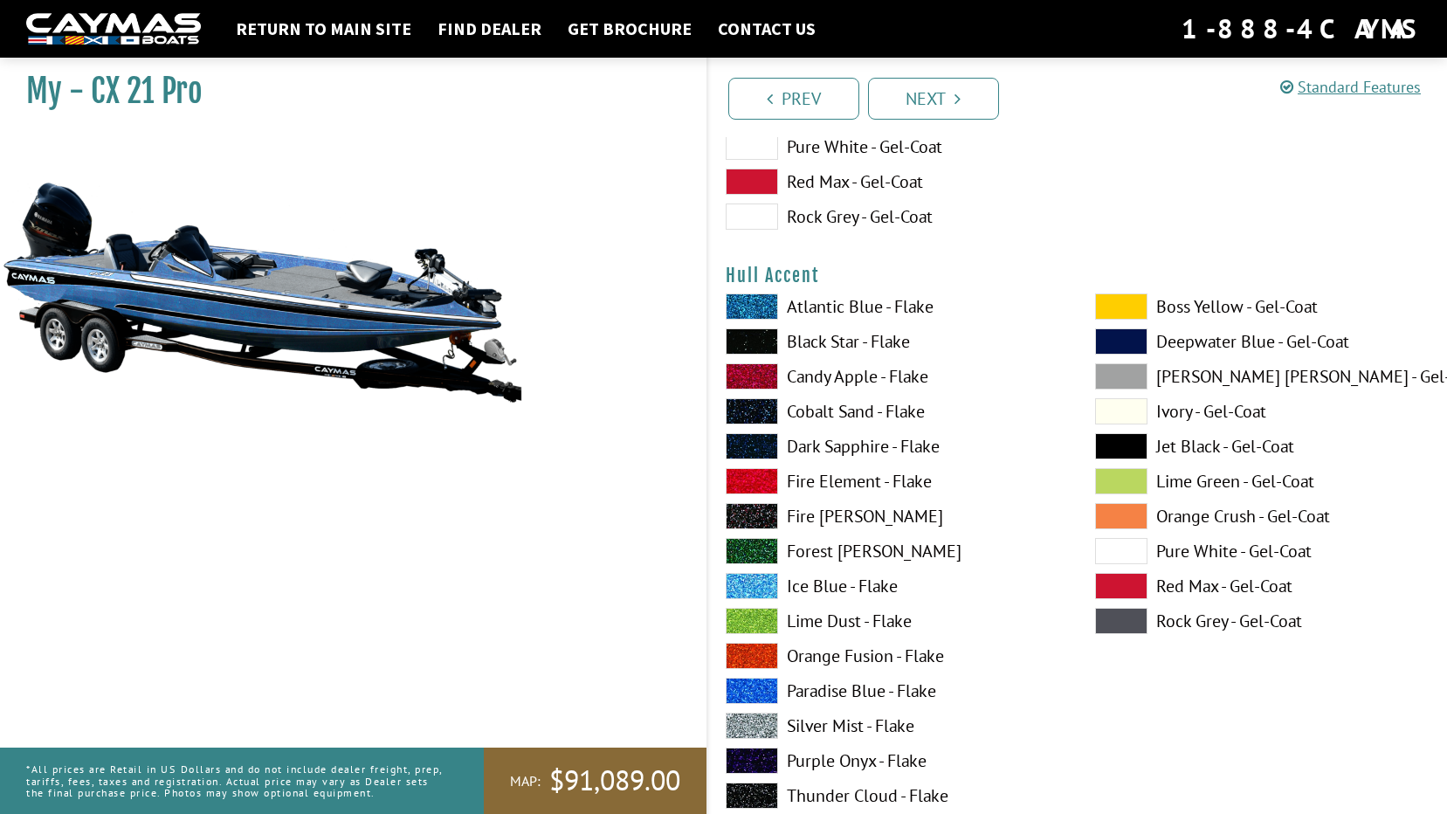
scroll to position [6900, 0]
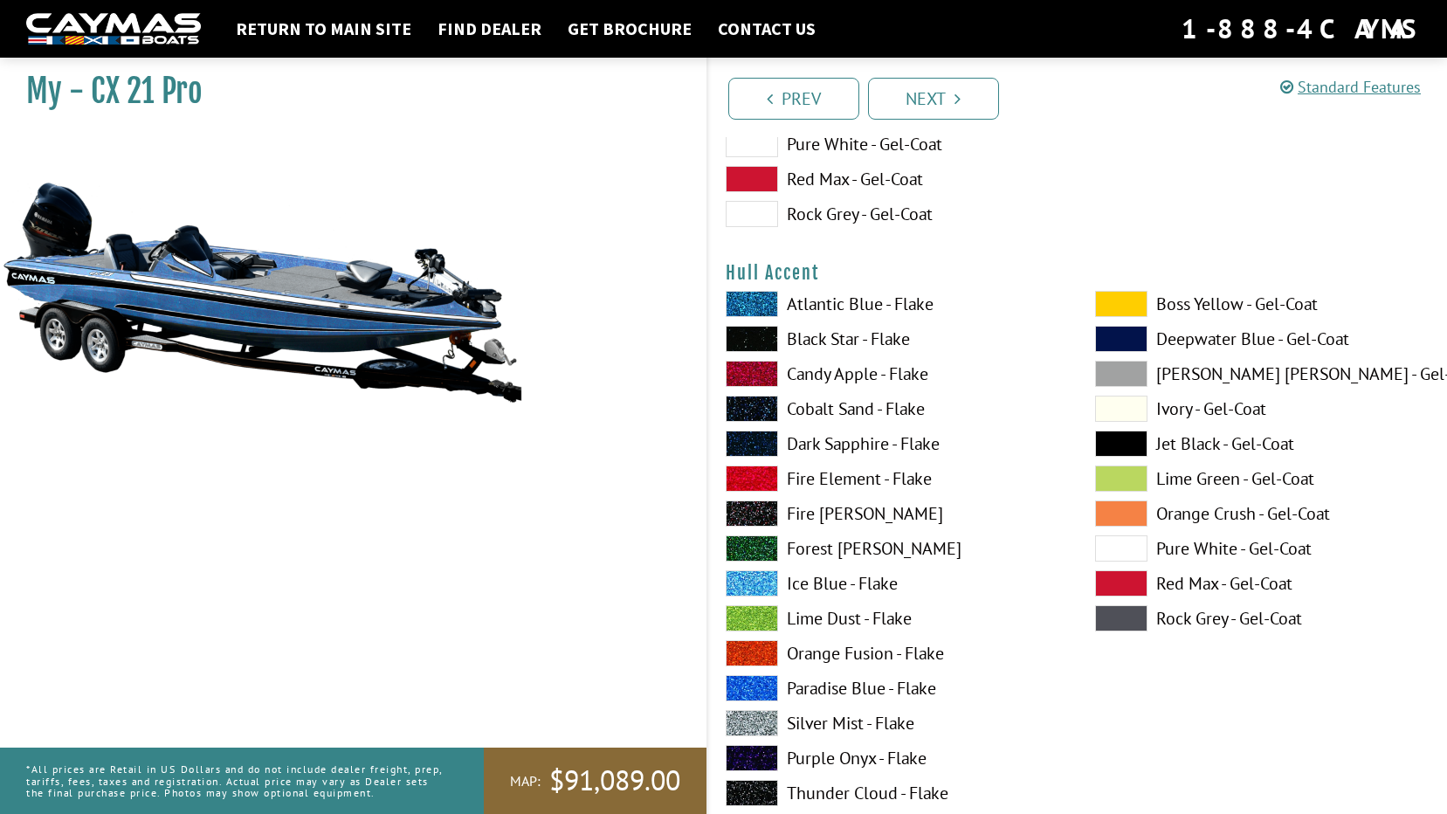
click at [747, 584] on span at bounding box center [752, 583] width 52 height 26
click at [1182, 549] on label "Pure White - Gel-Coat" at bounding box center [1262, 548] width 335 height 26
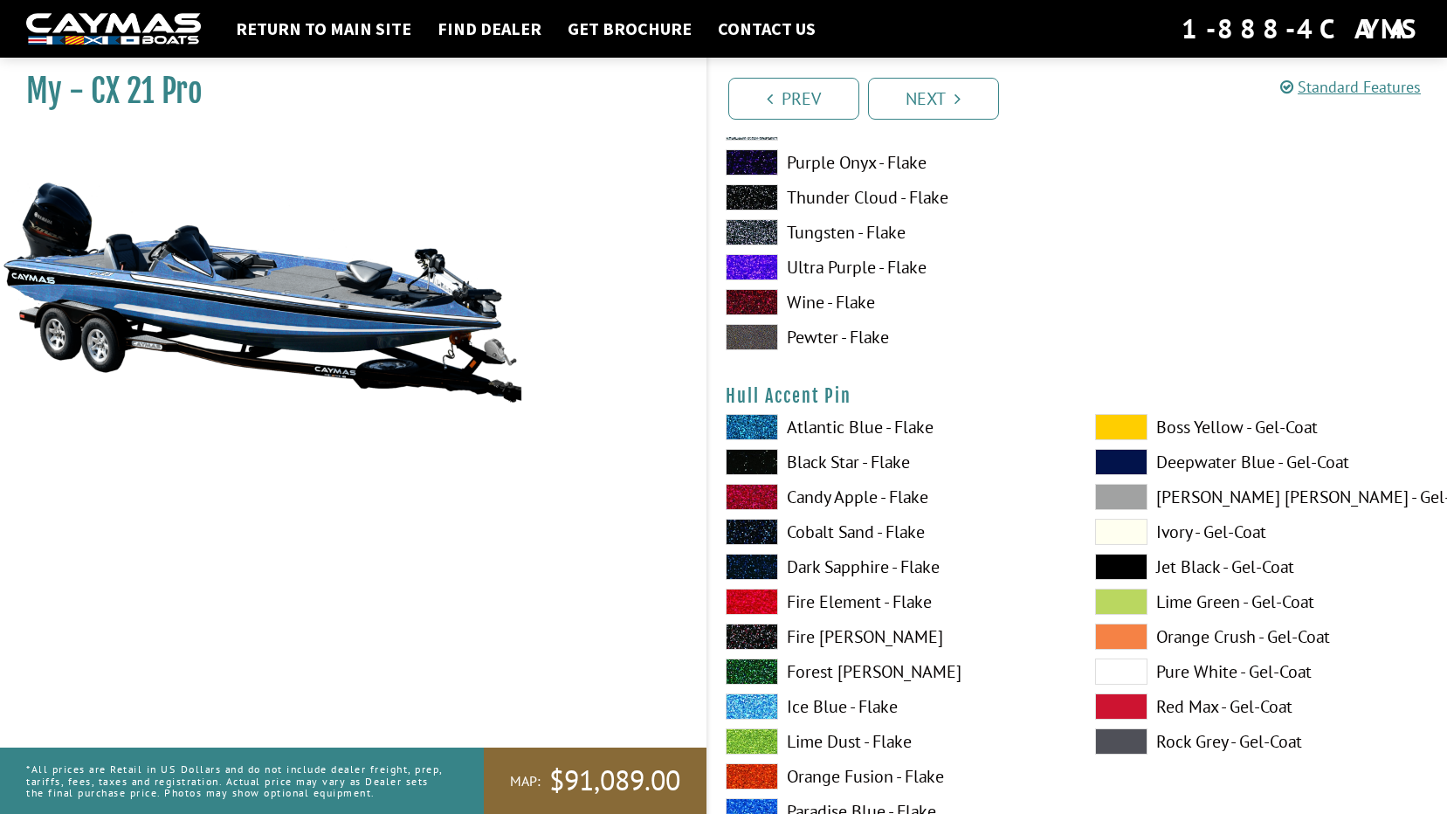
scroll to position [7512, 0]
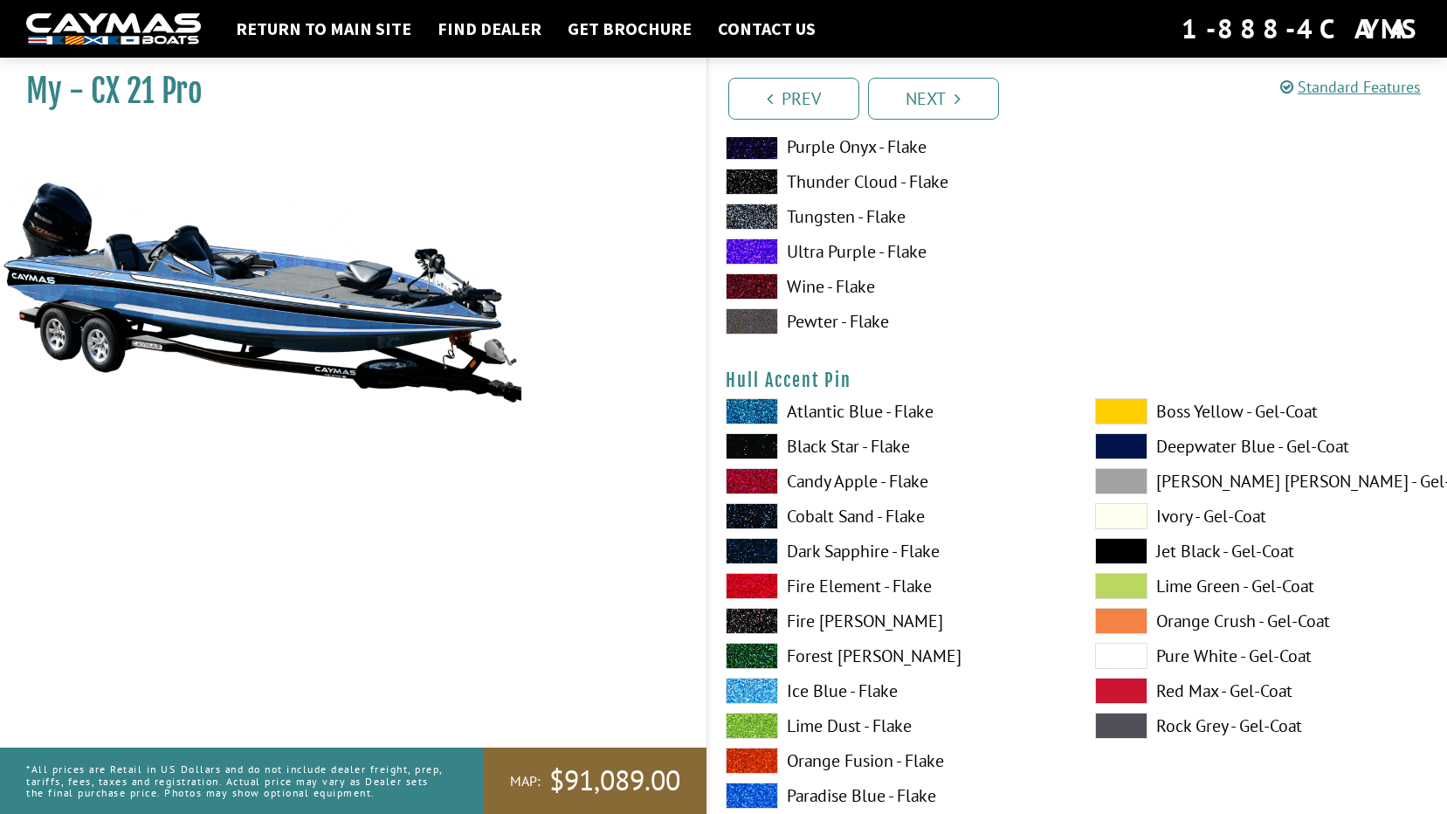
click at [1224, 549] on label "Jet Black - Gel-Coat" at bounding box center [1262, 551] width 335 height 26
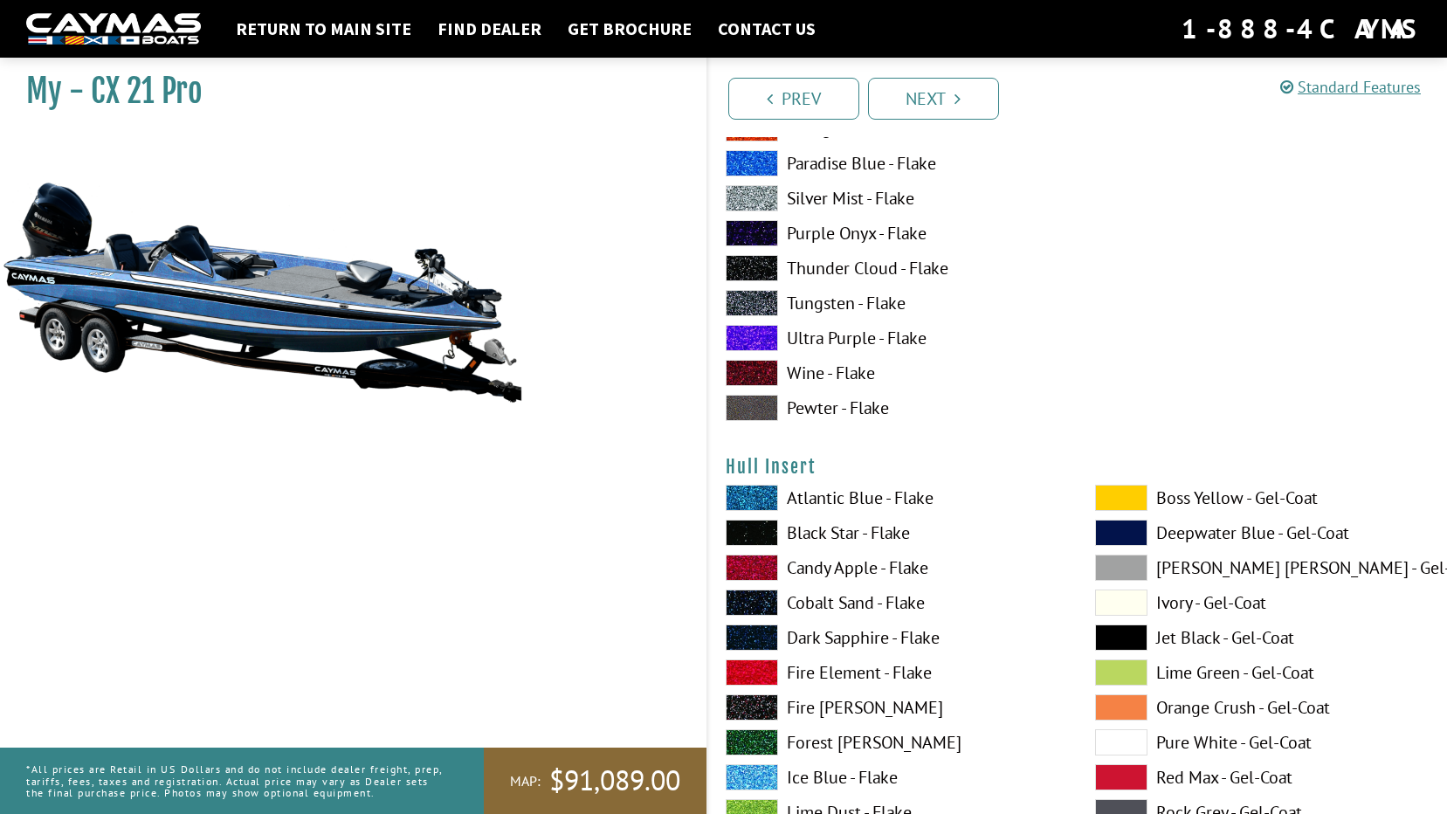
scroll to position [8211, 0]
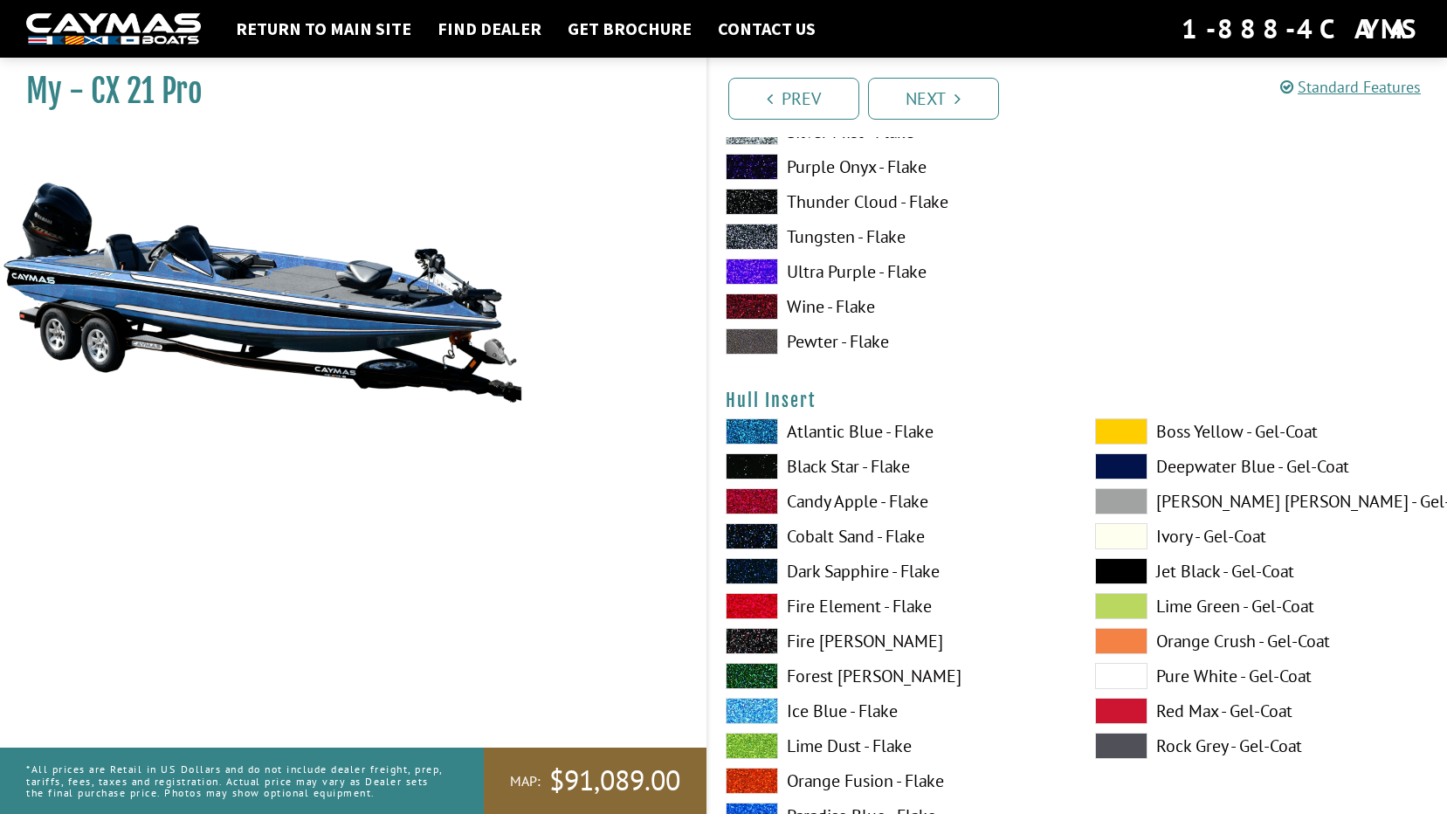
click at [1133, 675] on span at bounding box center [1121, 676] width 52 height 26
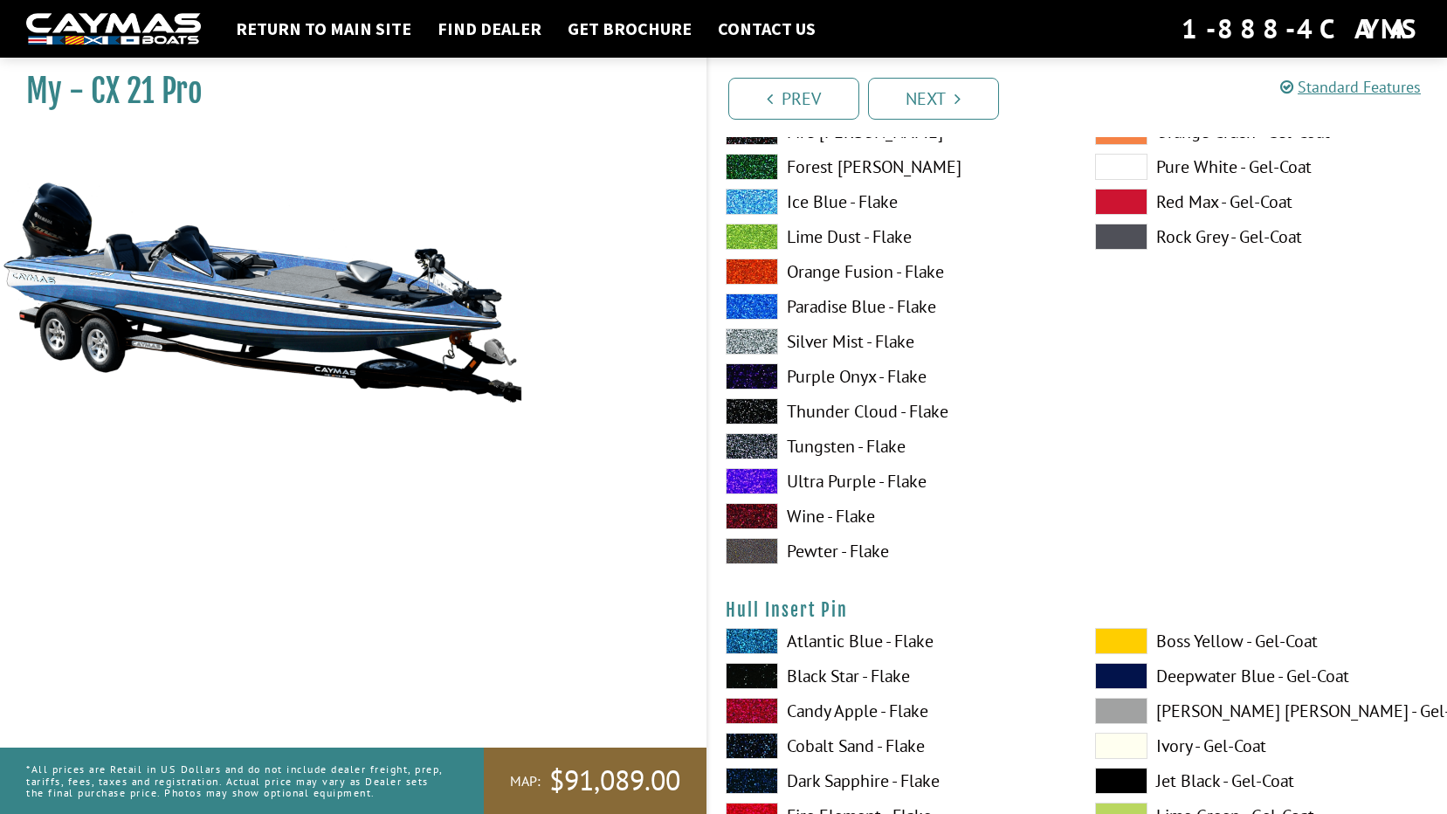
scroll to position [8735, 0]
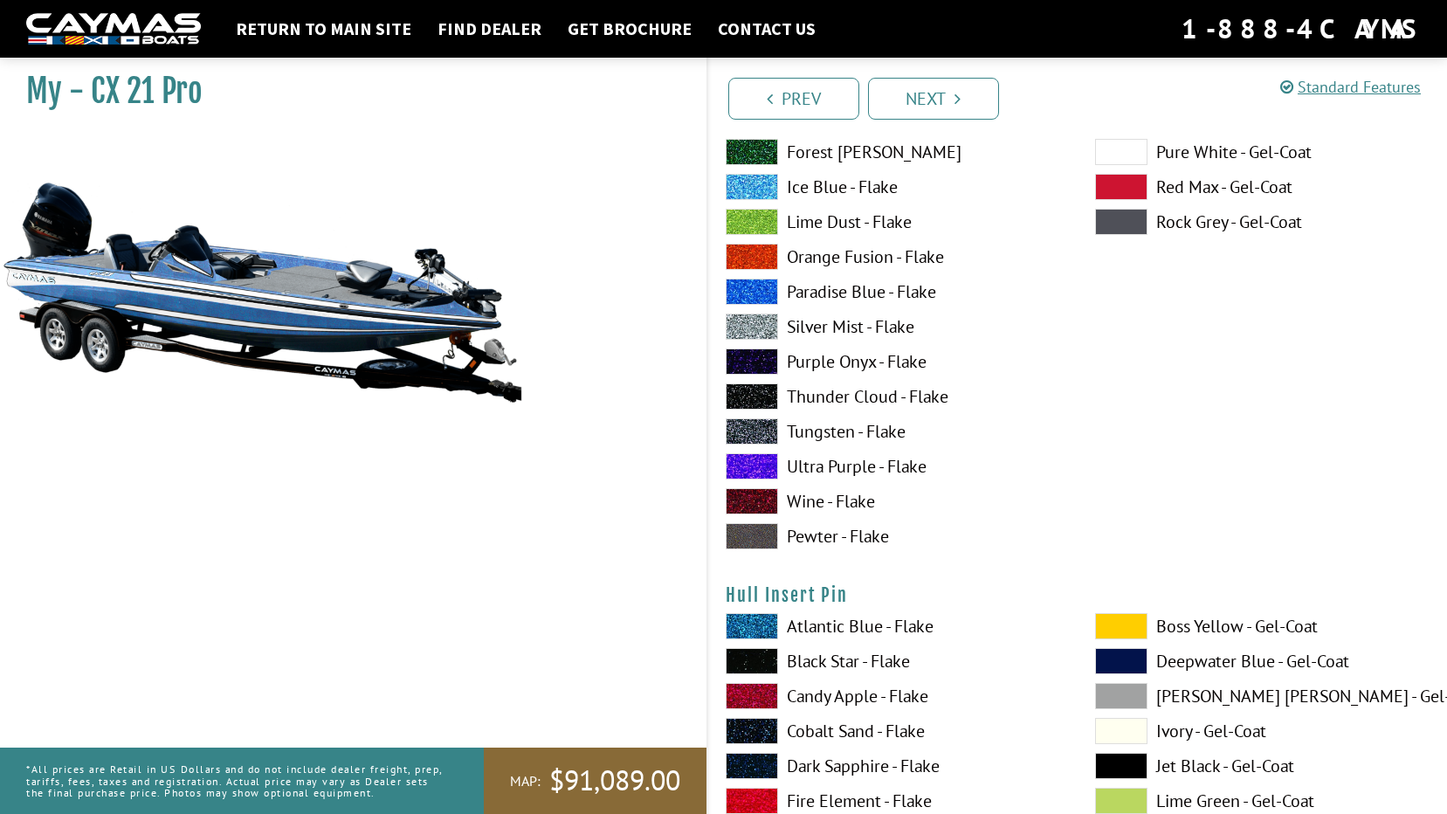
click at [1186, 766] on label "Jet Black - Gel-Coat" at bounding box center [1262, 766] width 335 height 26
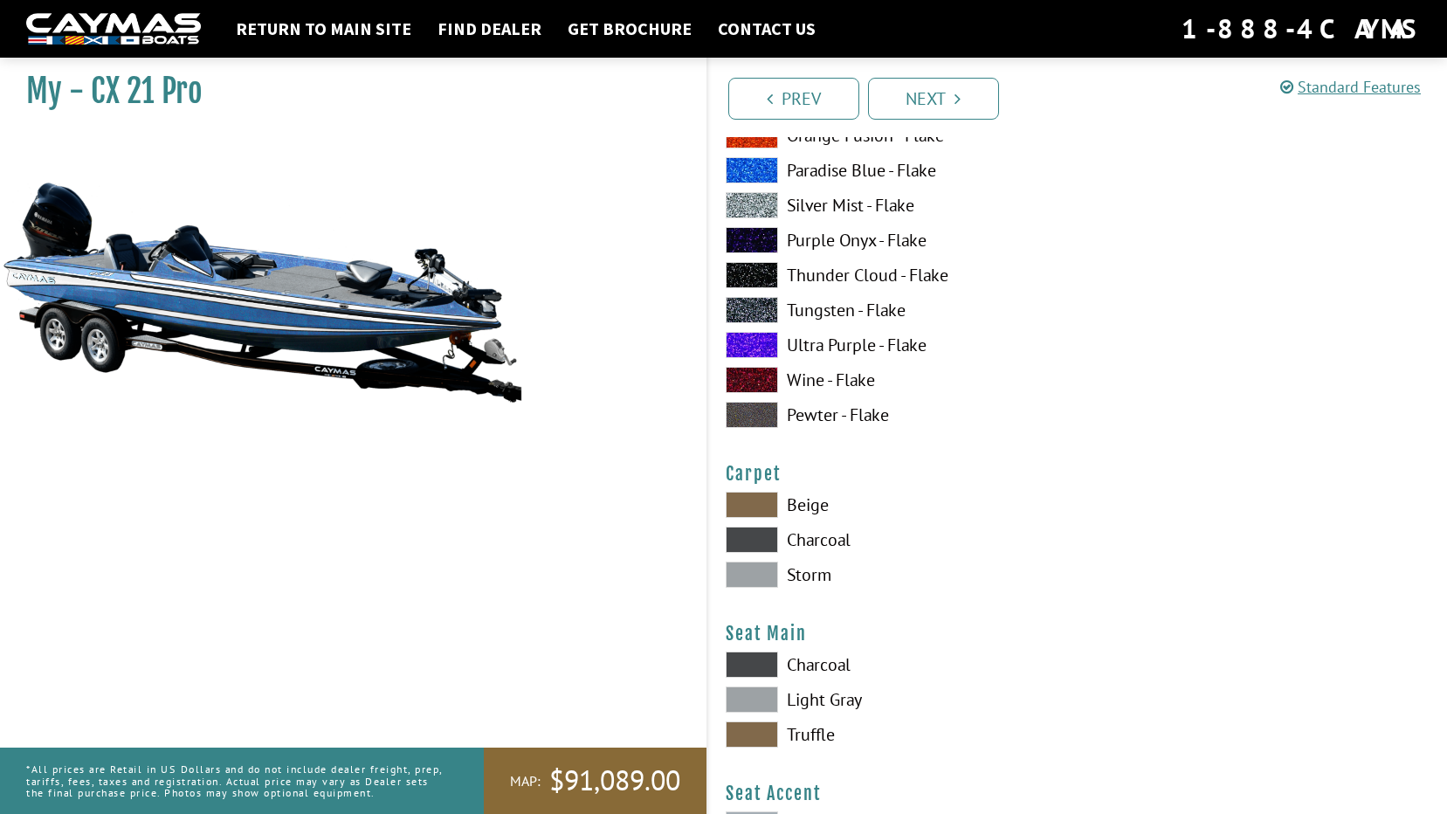
scroll to position [9608, 0]
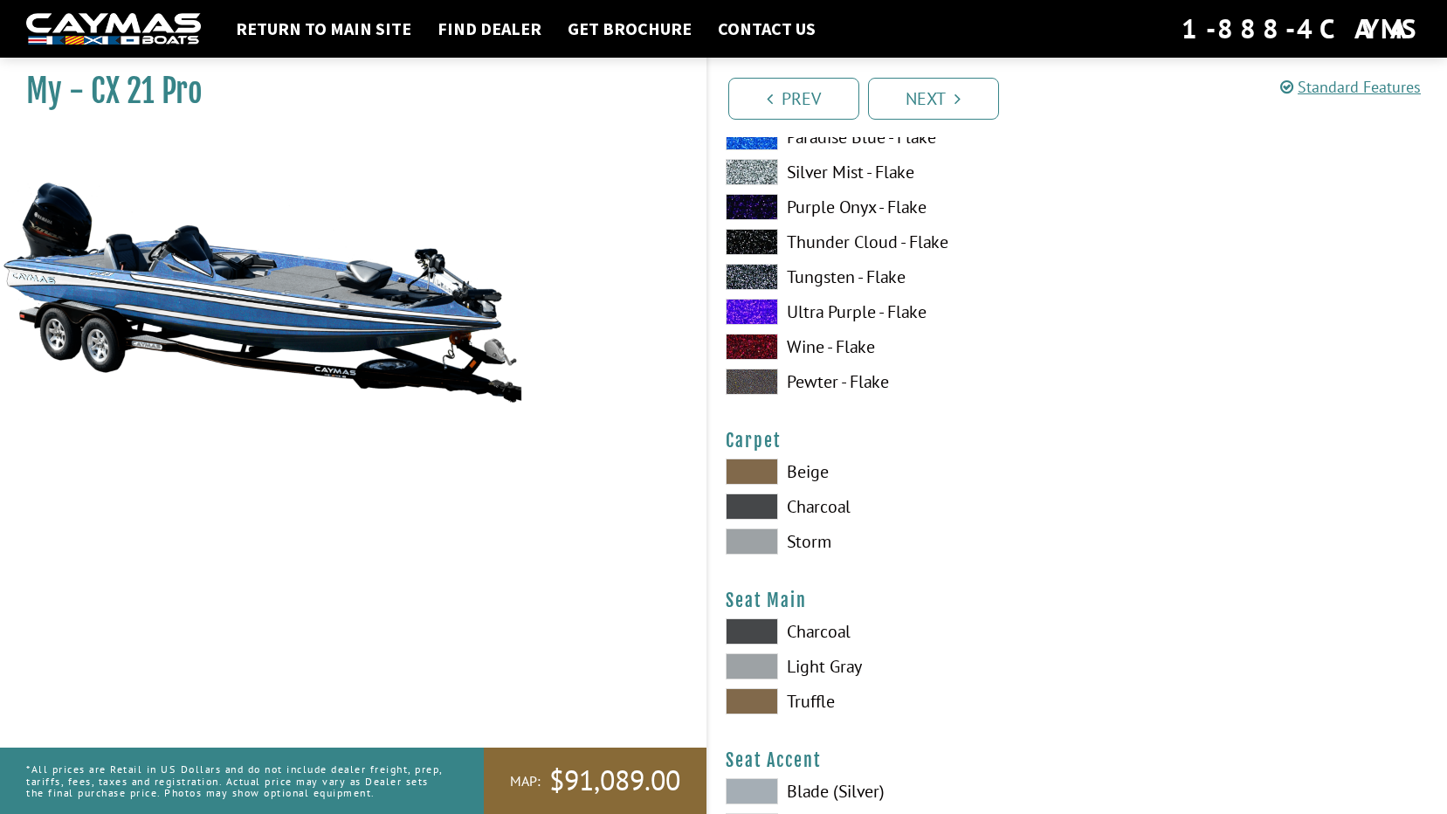
click at [749, 508] on span at bounding box center [752, 507] width 52 height 26
click at [759, 633] on span at bounding box center [752, 631] width 52 height 26
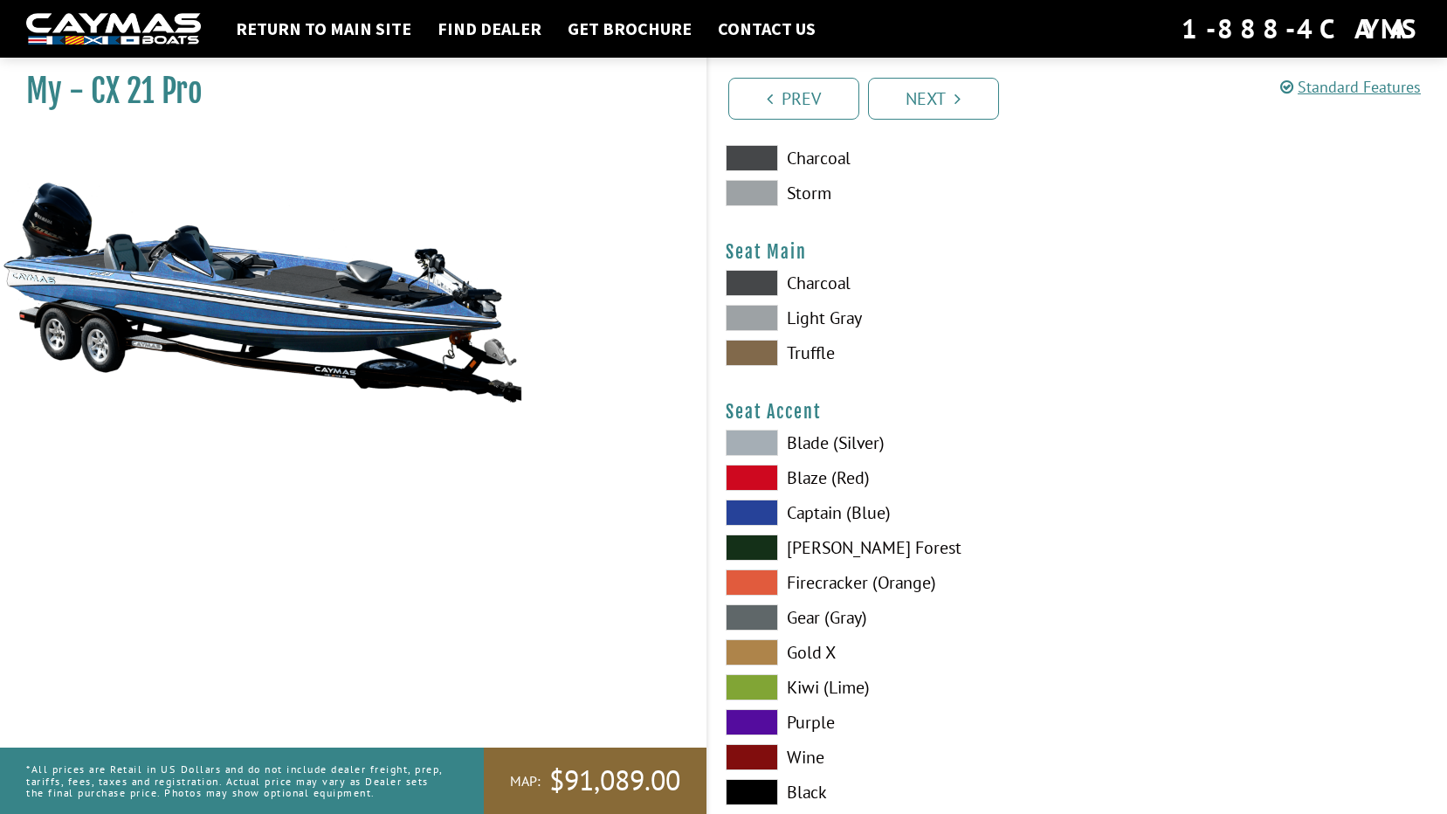
scroll to position [9957, 0]
click at [754, 445] on span at bounding box center [752, 442] width 52 height 26
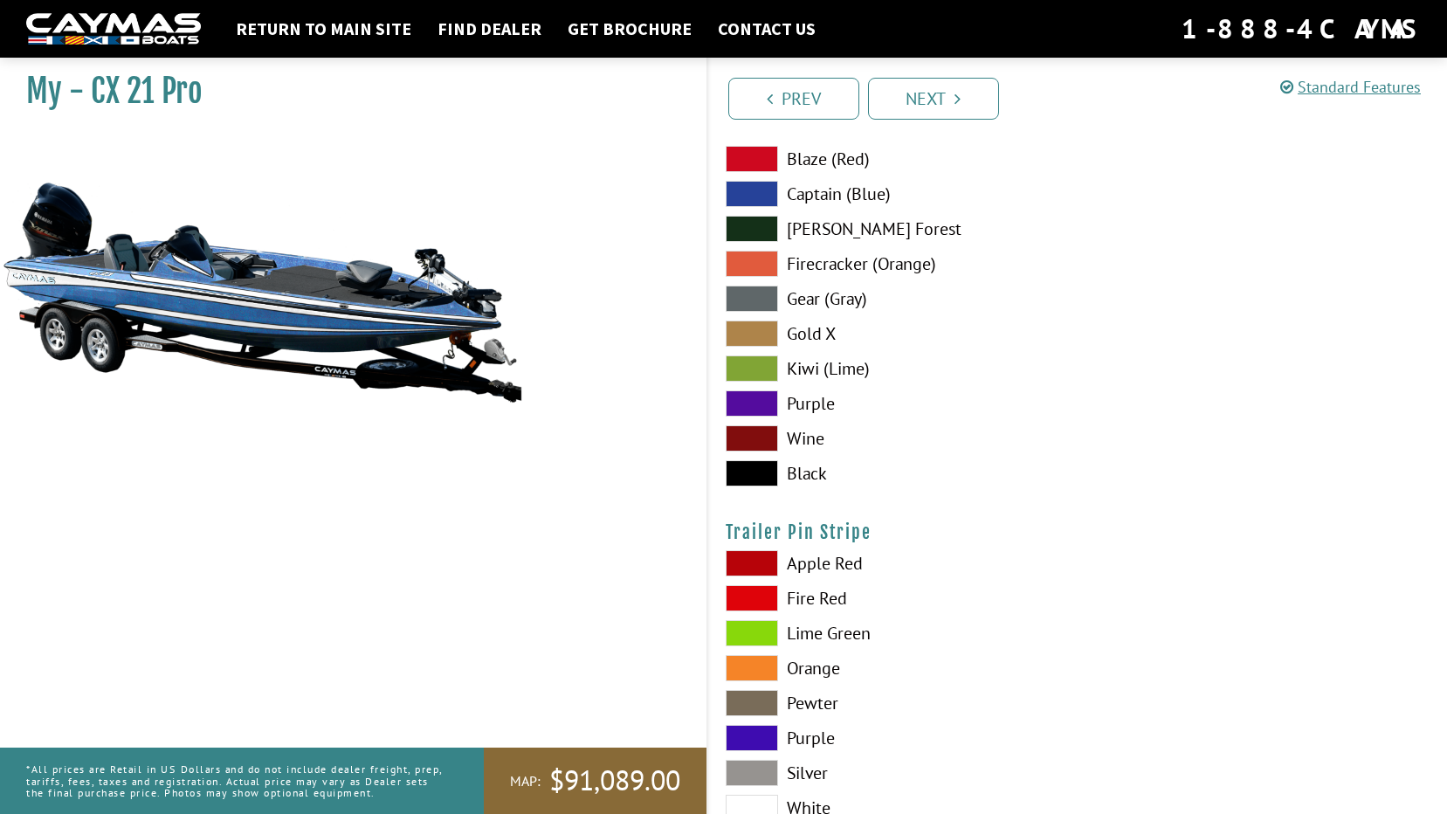
scroll to position [10307, 0]
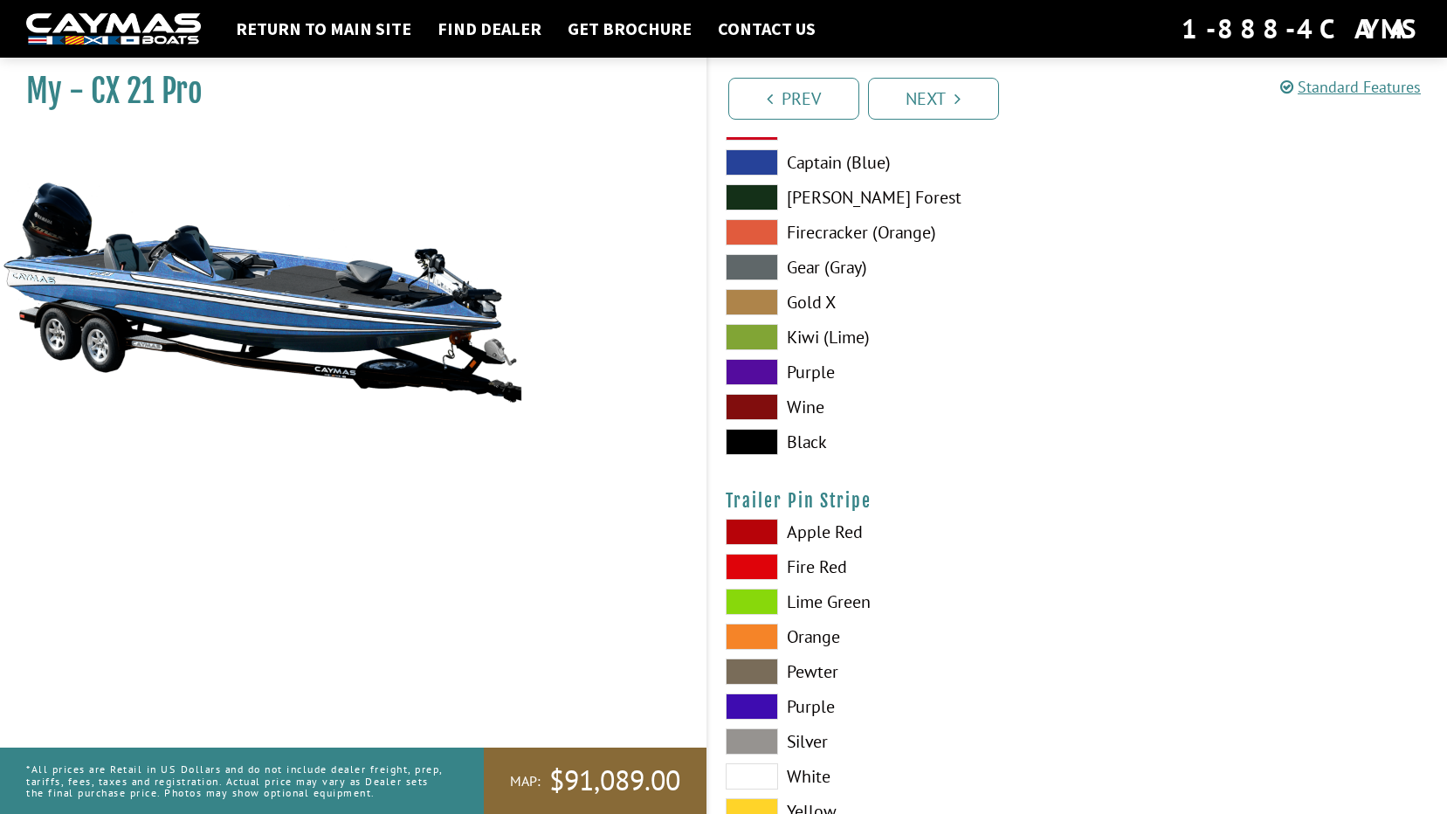
click at [767, 769] on span at bounding box center [752, 776] width 52 height 26
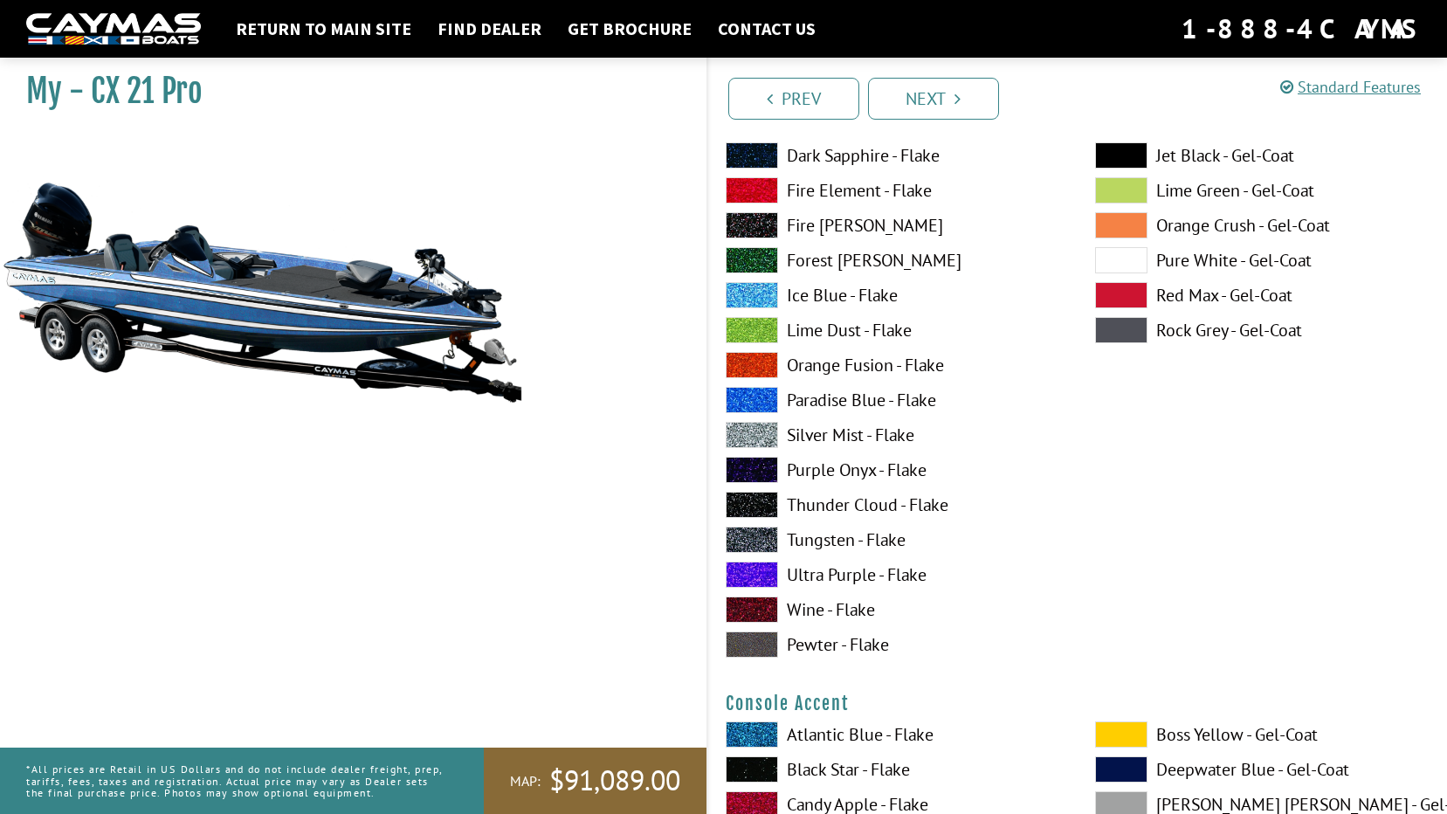
scroll to position [4587, 0]
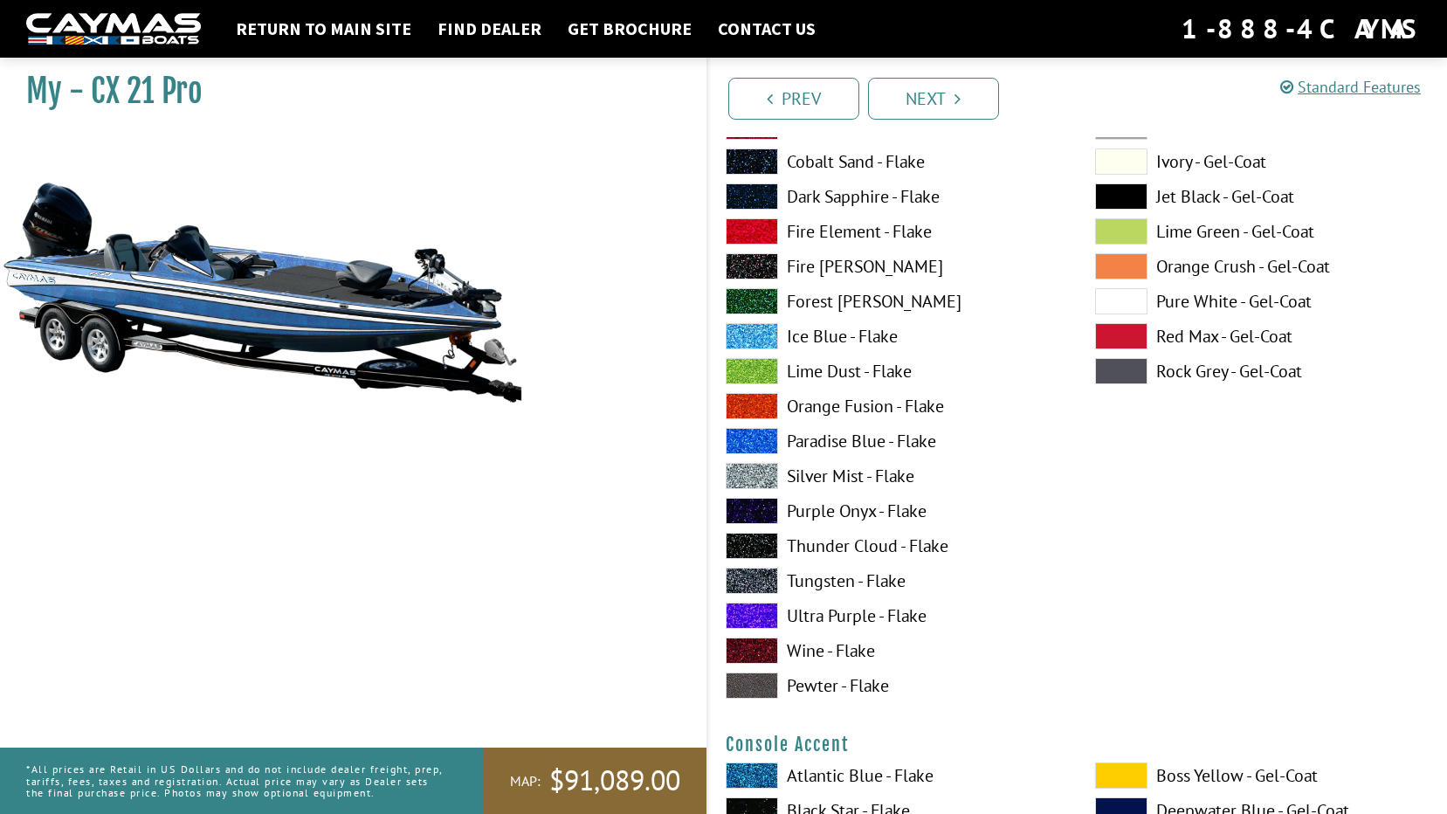
click at [753, 438] on span at bounding box center [752, 441] width 52 height 26
click at [741, 337] on span at bounding box center [752, 336] width 52 height 26
click at [743, 194] on span at bounding box center [752, 196] width 52 height 26
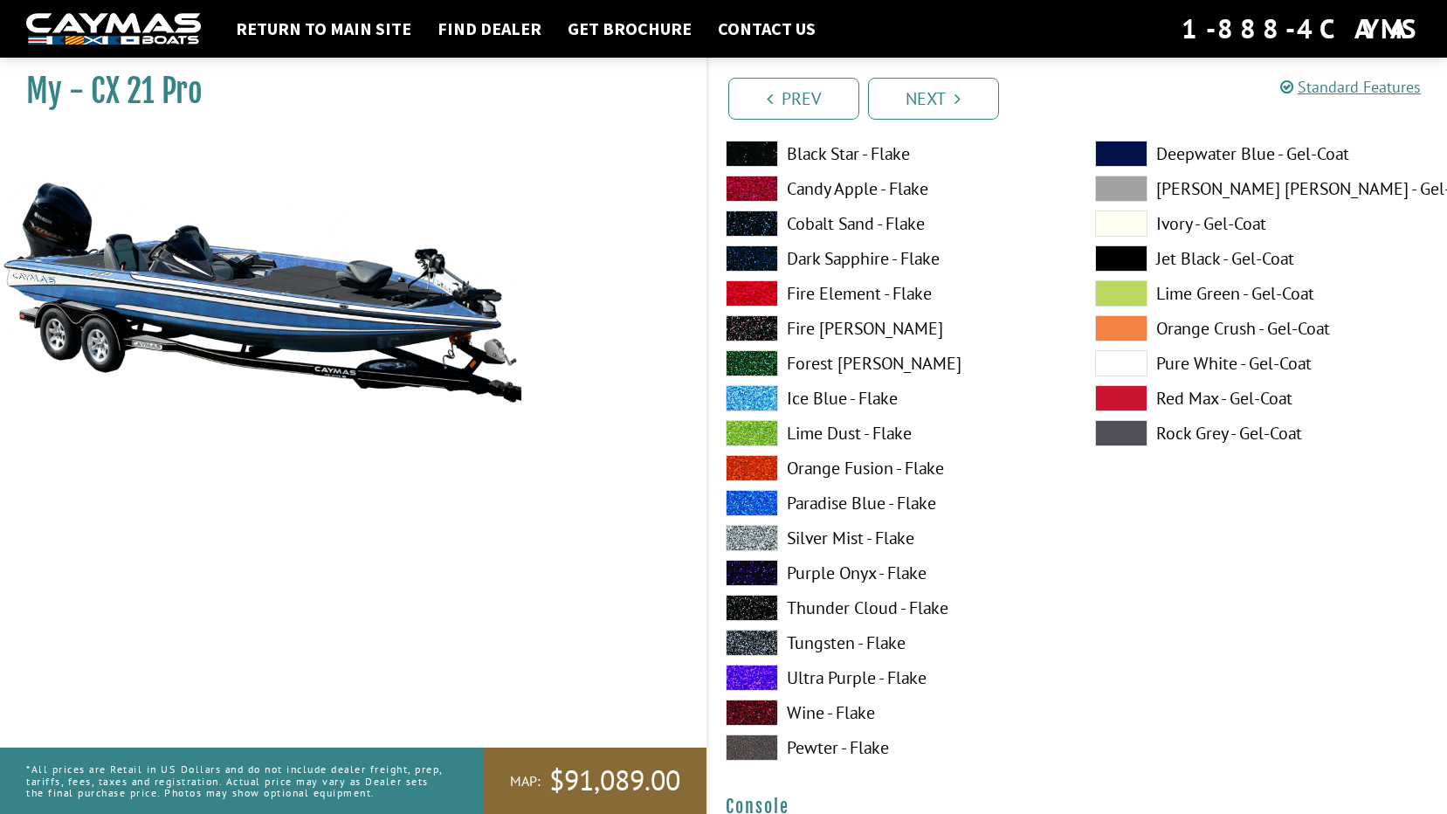
scroll to position [3800, 0]
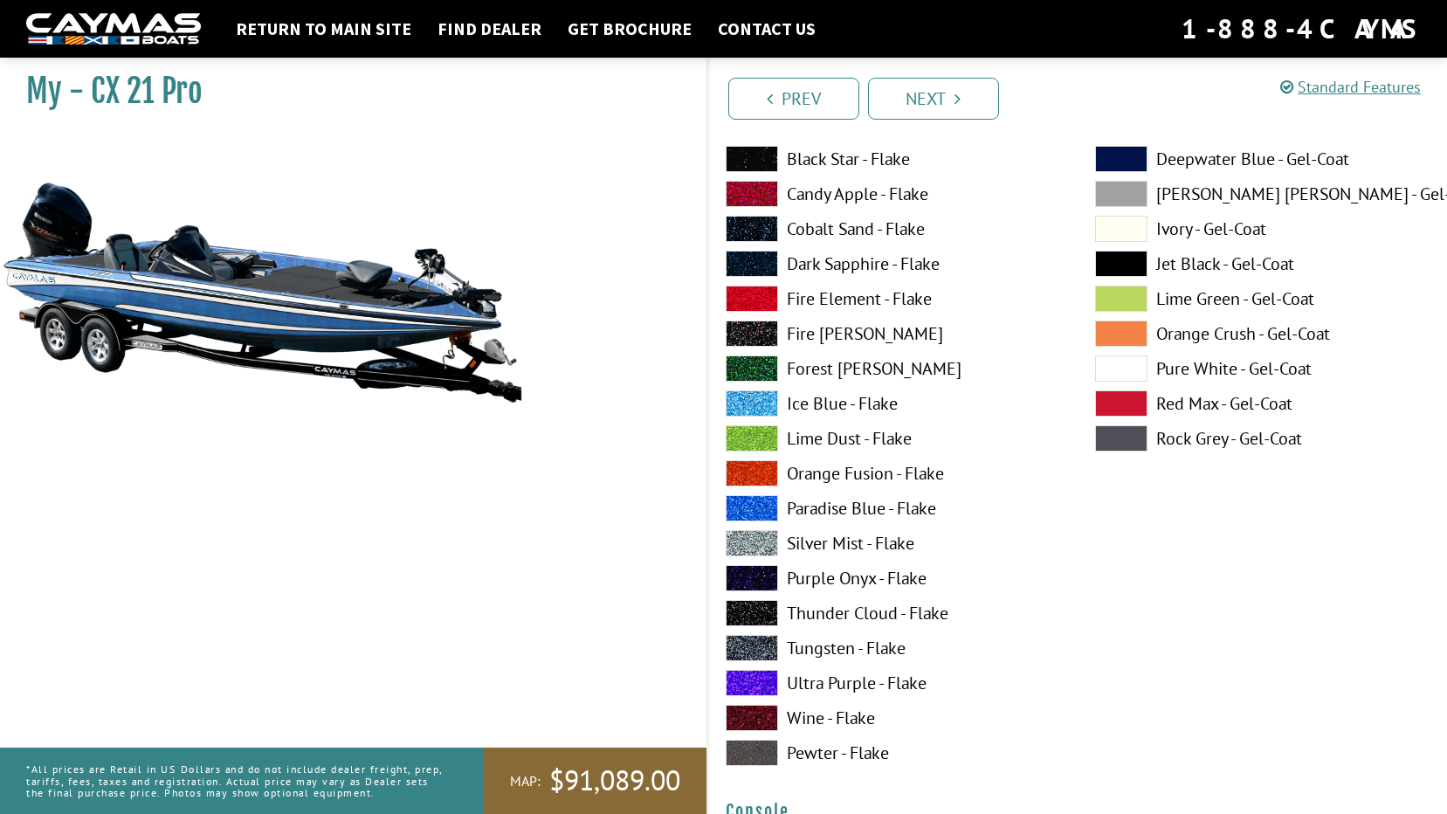
click at [742, 259] on span at bounding box center [752, 264] width 52 height 26
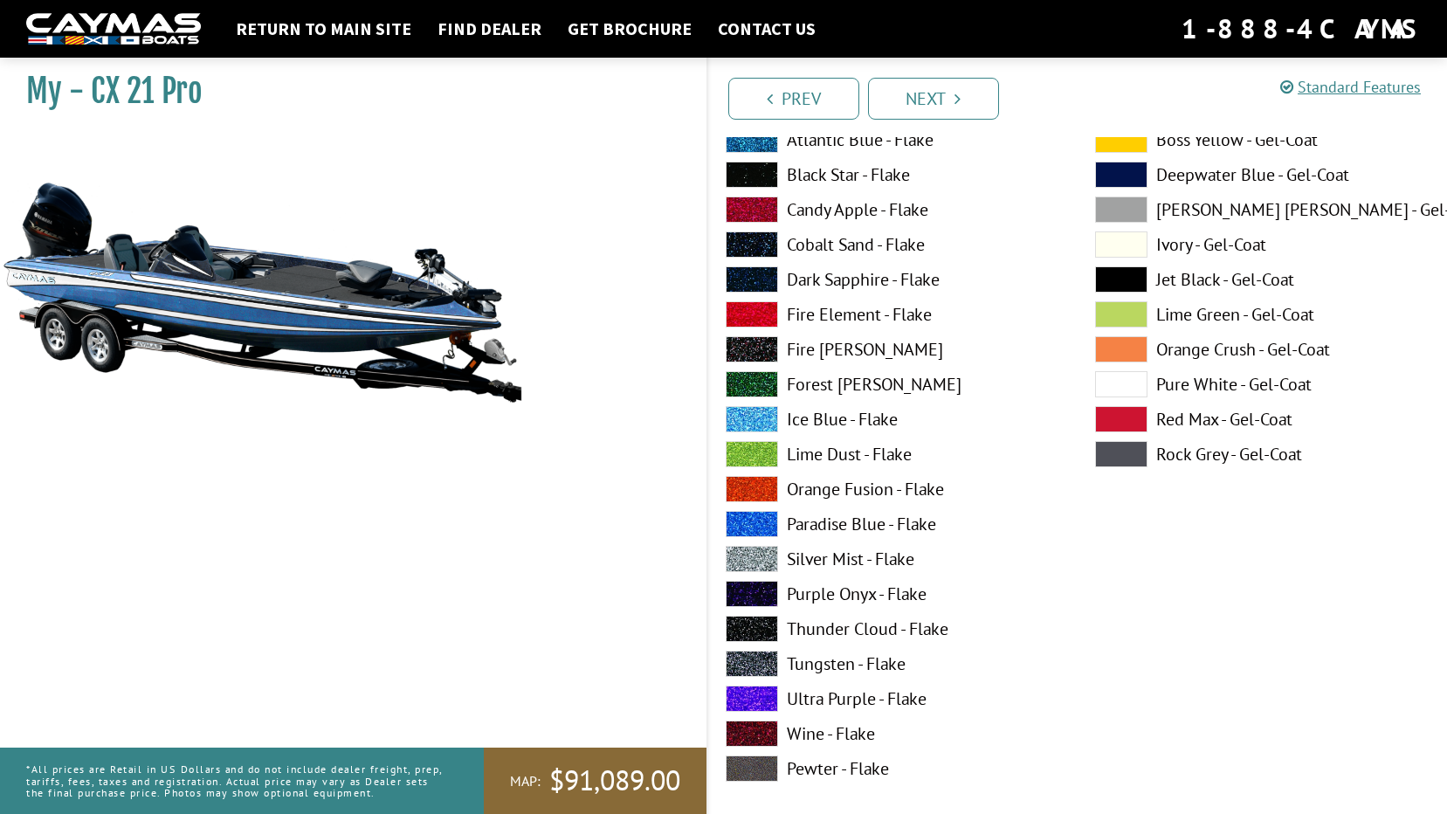
scroll to position [2316, 0]
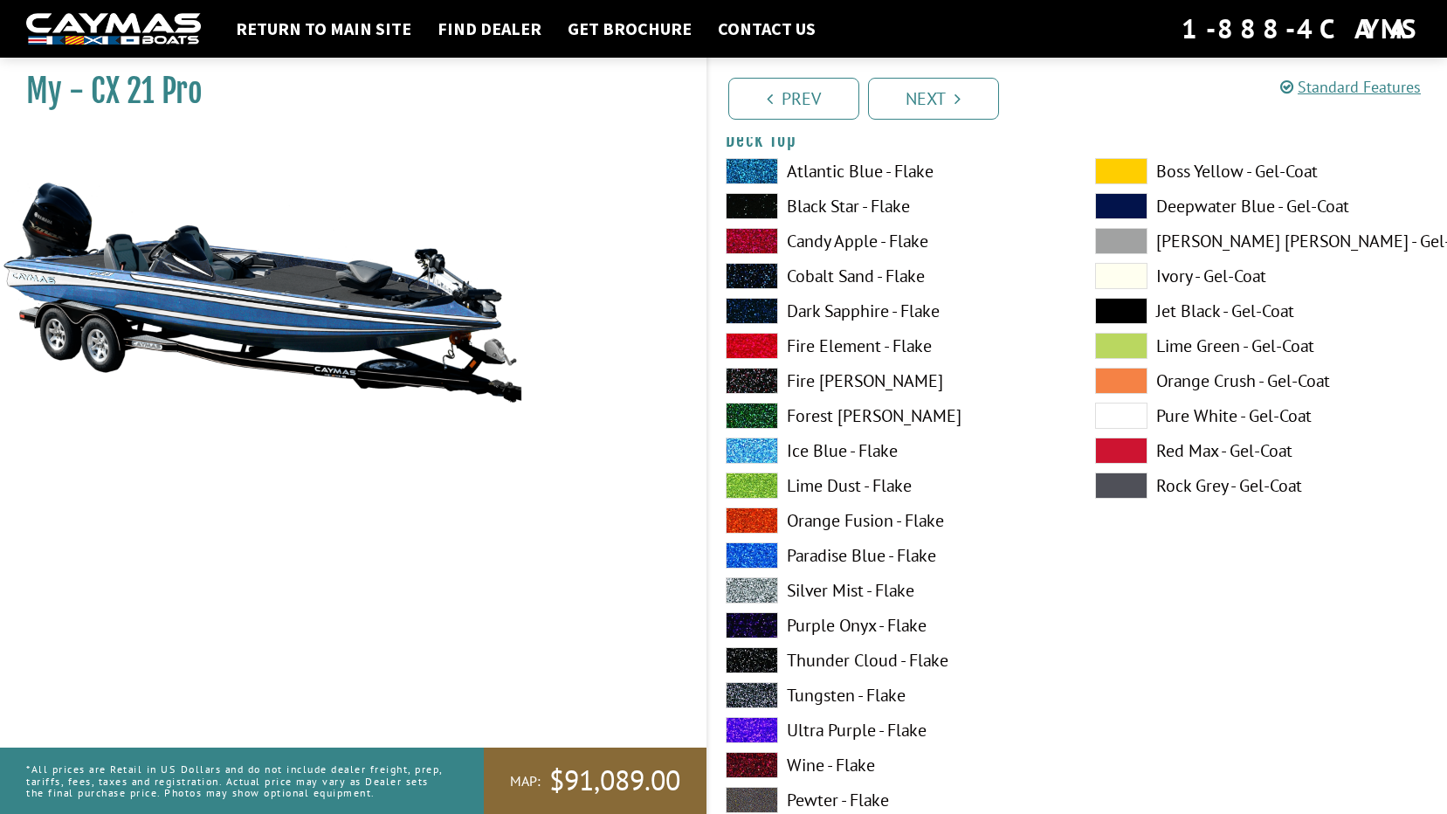
click at [744, 306] on span at bounding box center [752, 311] width 52 height 26
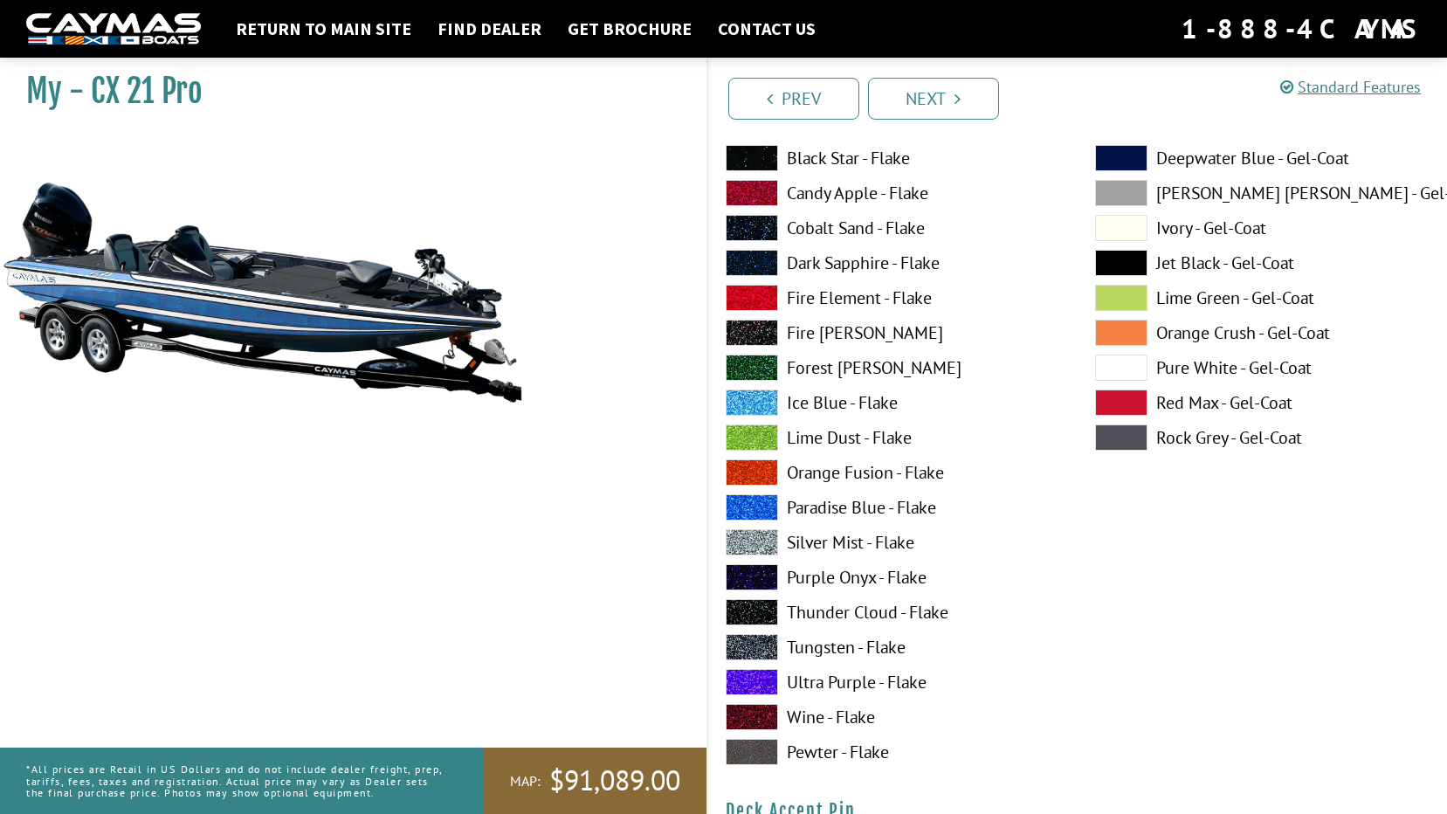
scroll to position [918, 0]
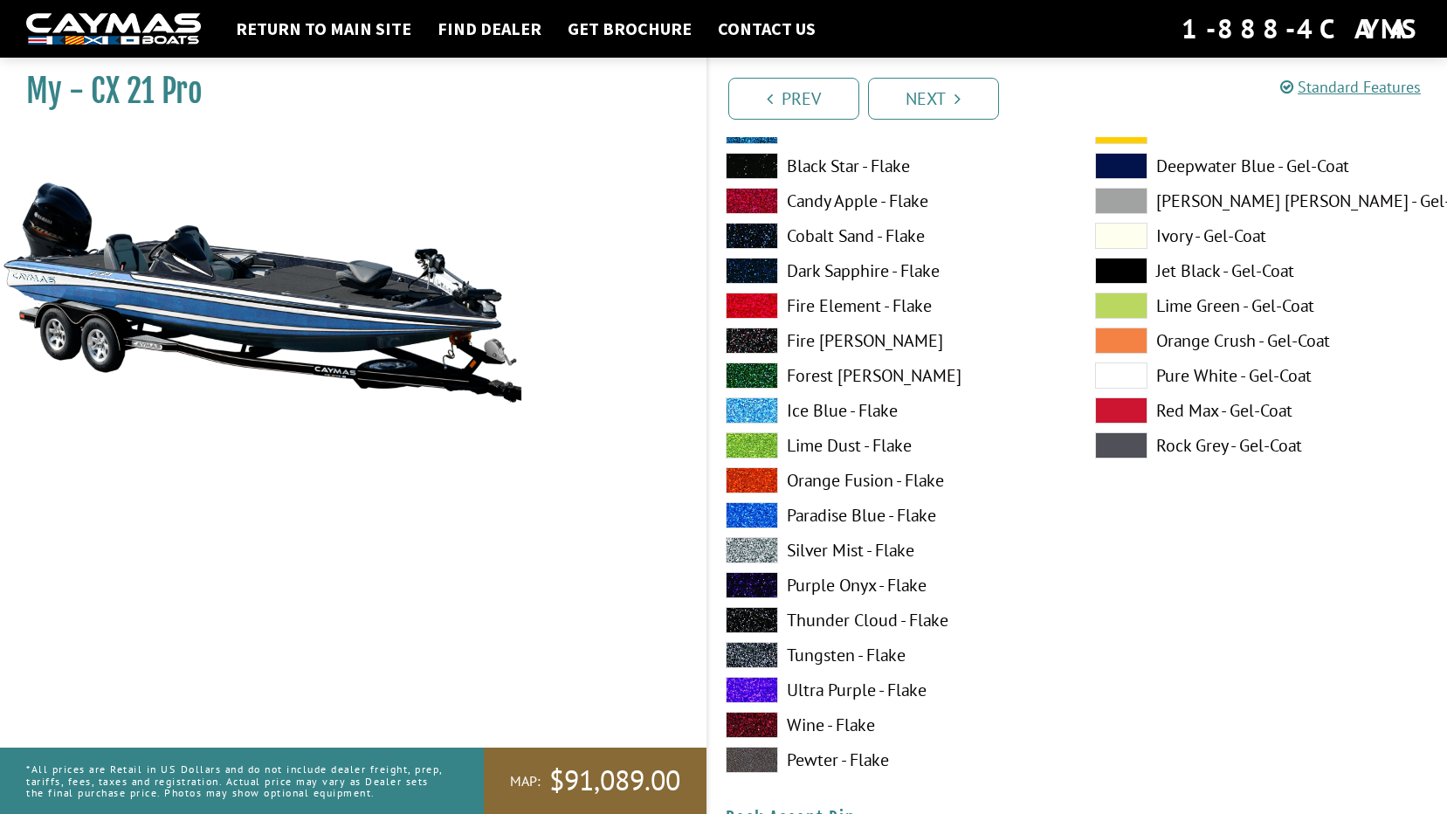
click at [743, 269] on span at bounding box center [752, 271] width 52 height 26
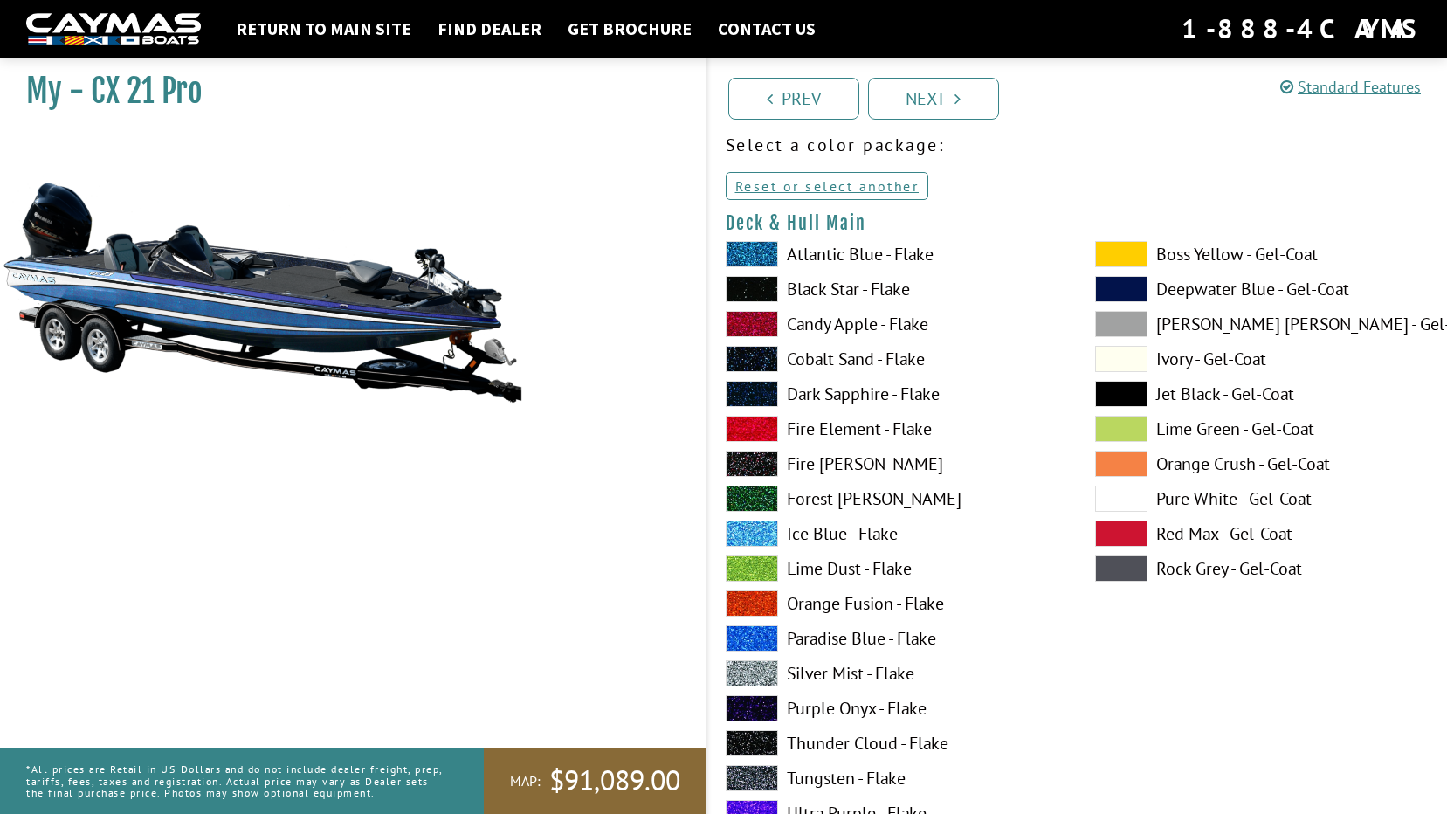
scroll to position [0, 0]
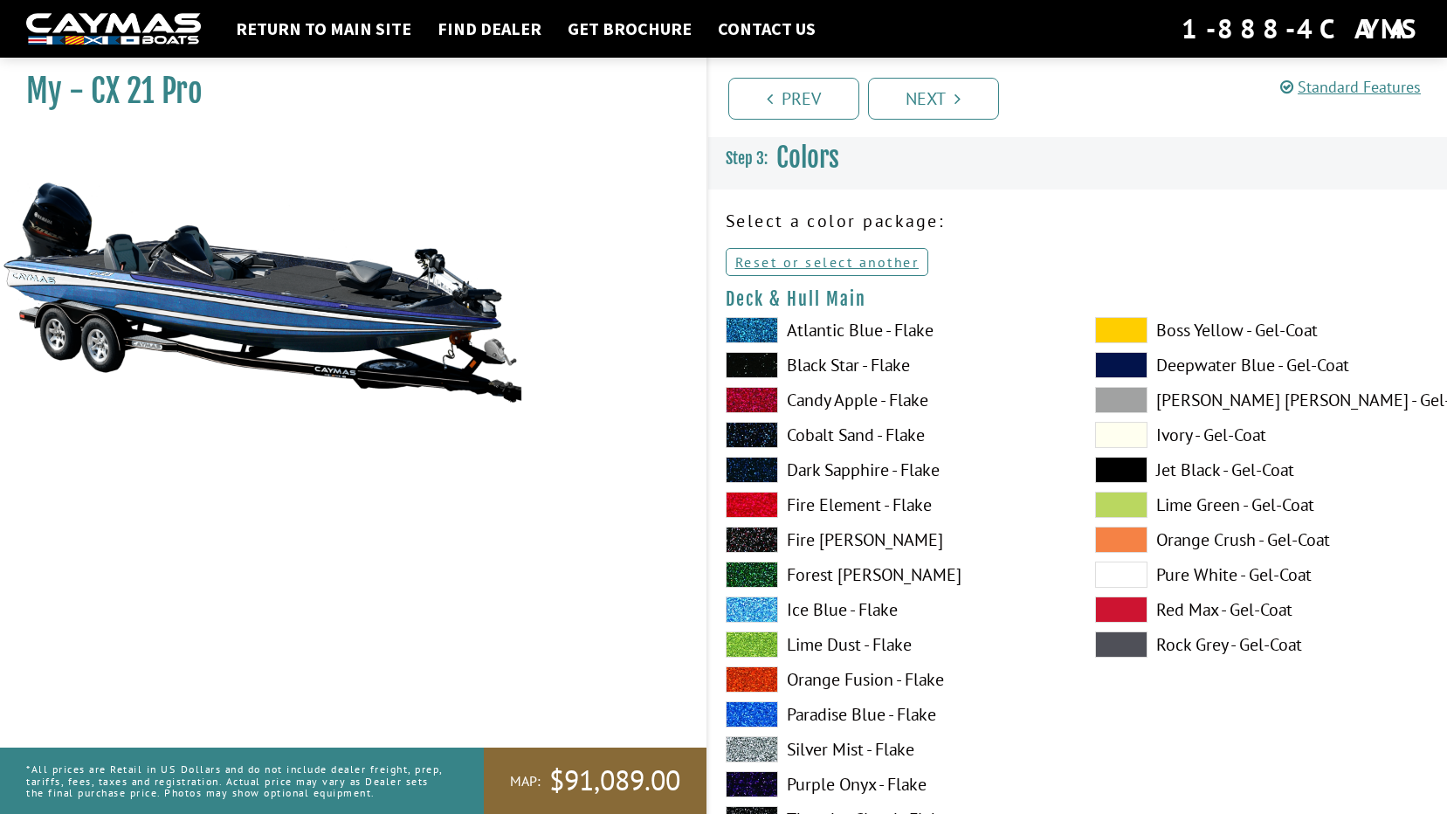
click at [751, 460] on span at bounding box center [752, 470] width 52 height 26
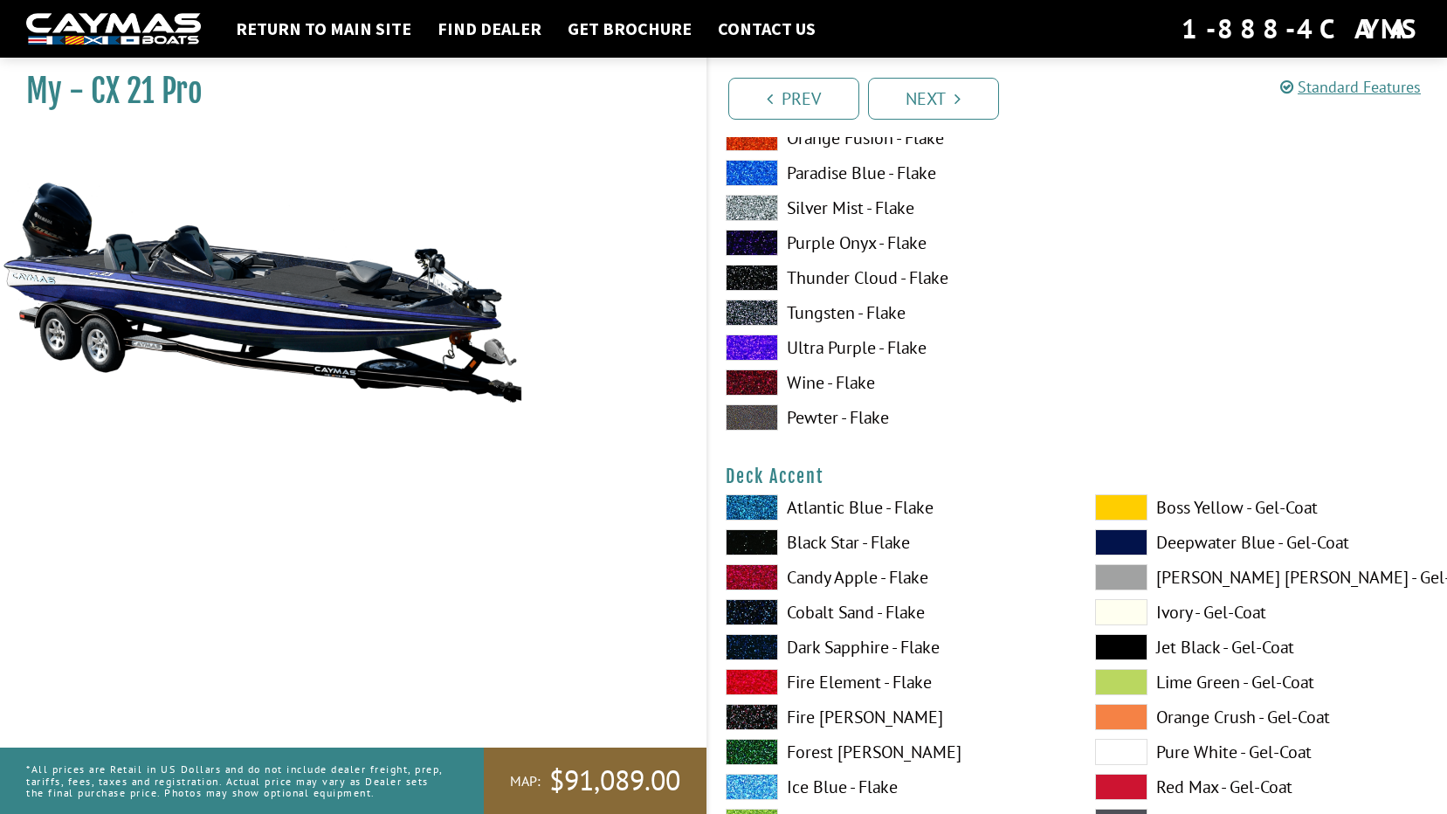
scroll to position [873, 0]
